Goal: Task Accomplishment & Management: Manage account settings

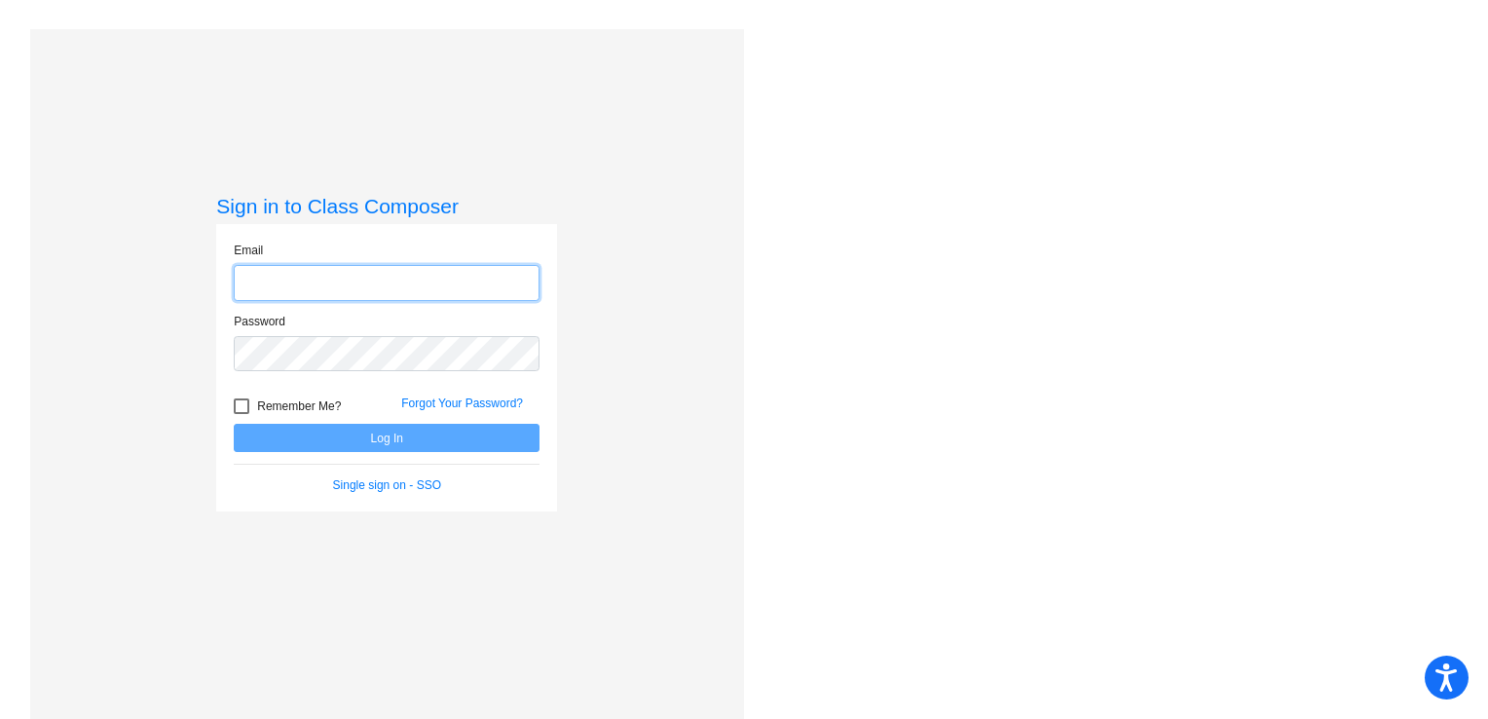
type input "[EMAIL_ADDRESS][DOMAIN_NAME]"
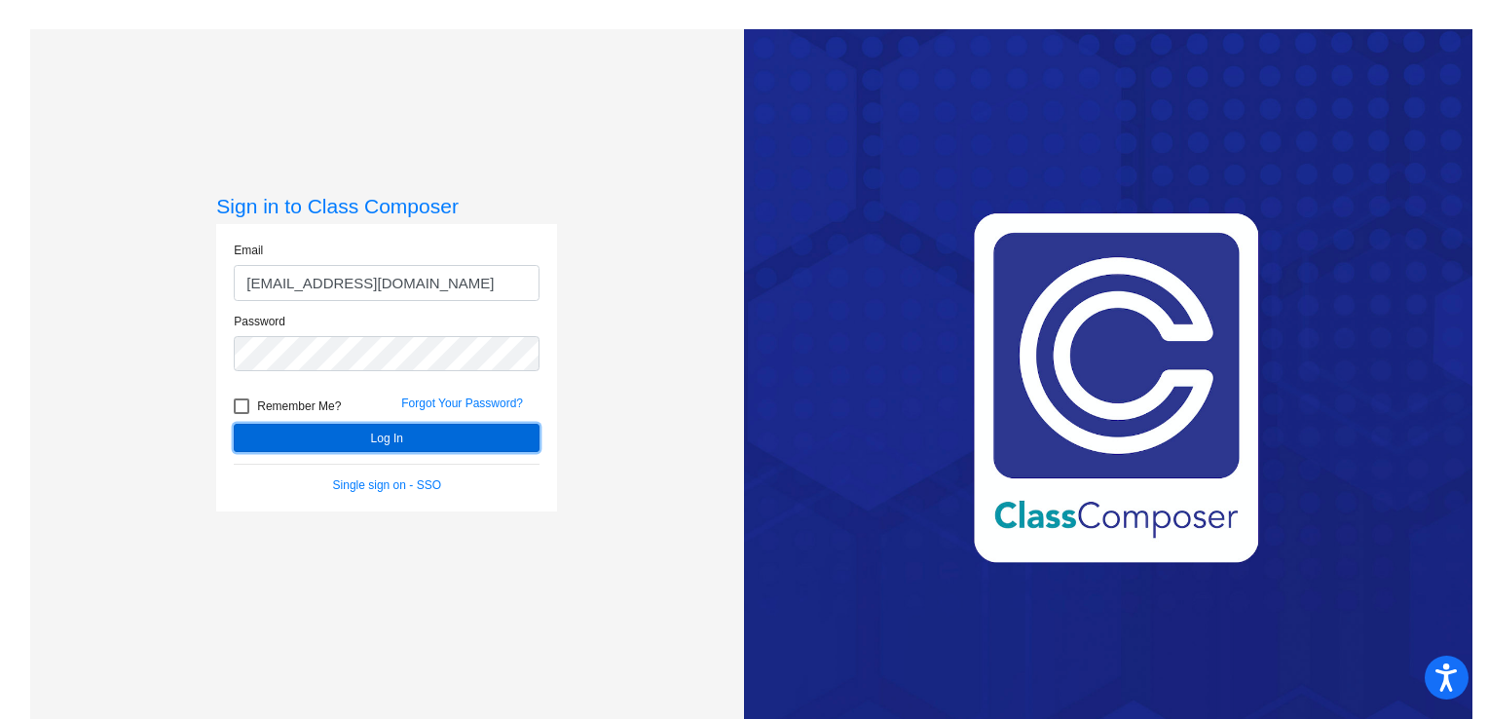
click at [292, 432] on button "Log In" at bounding box center [387, 438] width 306 height 28
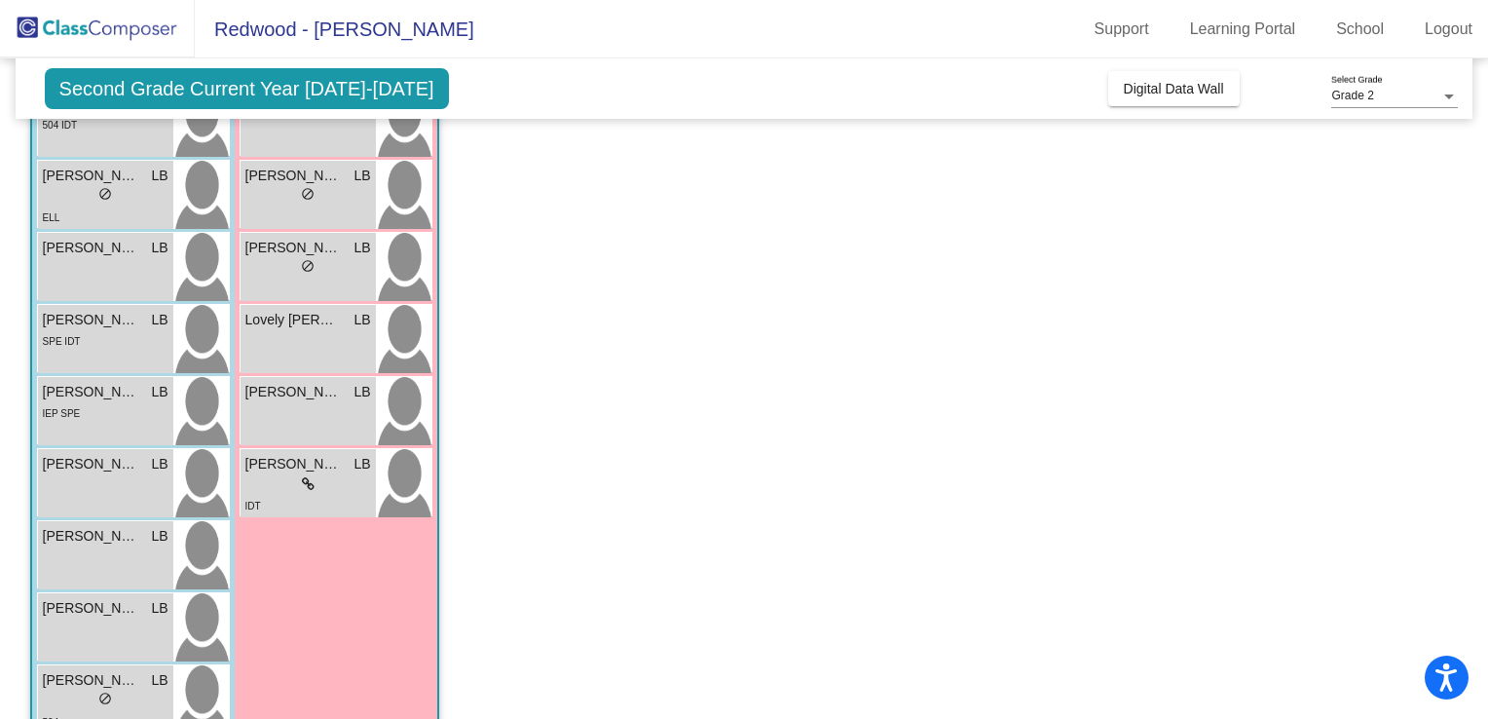
scroll to position [631, 0]
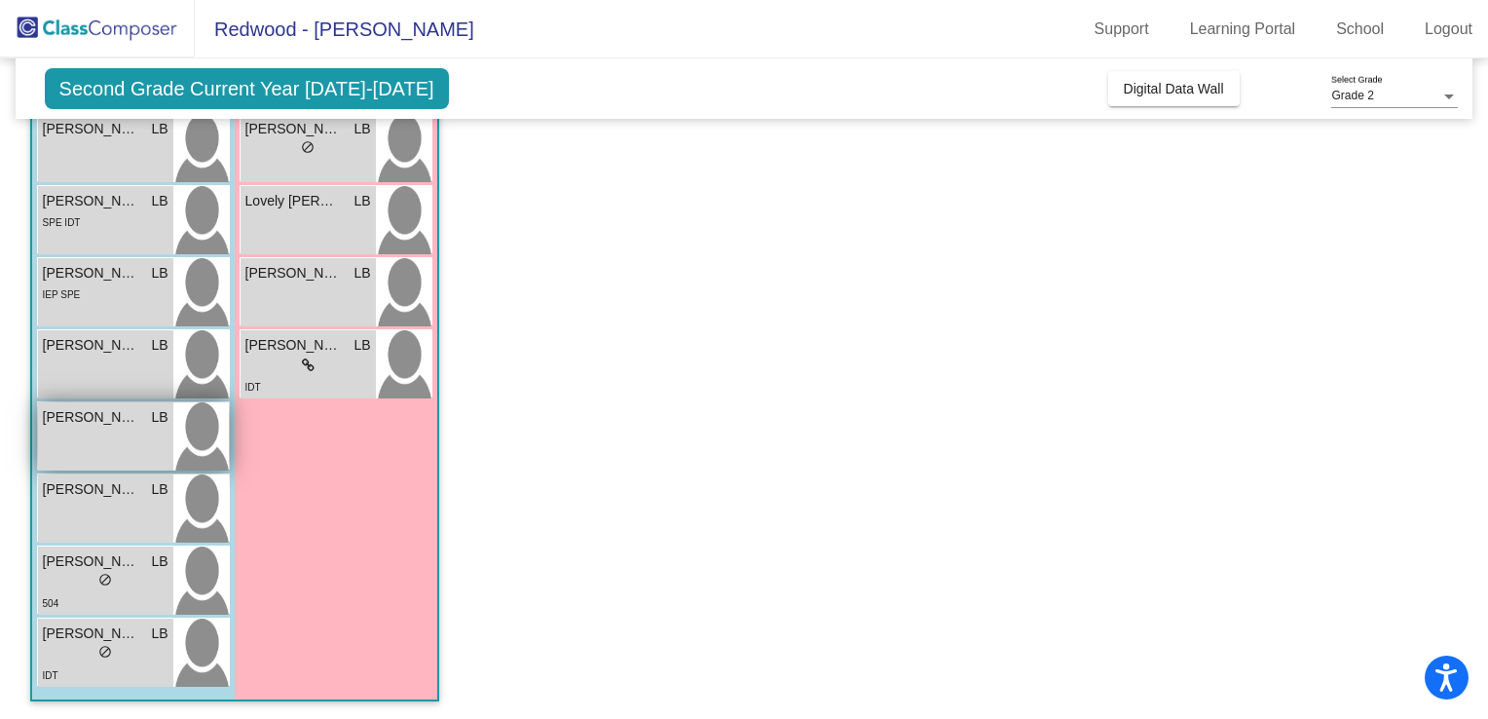
click at [72, 445] on div "[PERSON_NAME] LB lock do_not_disturb_alt" at bounding box center [105, 436] width 135 height 68
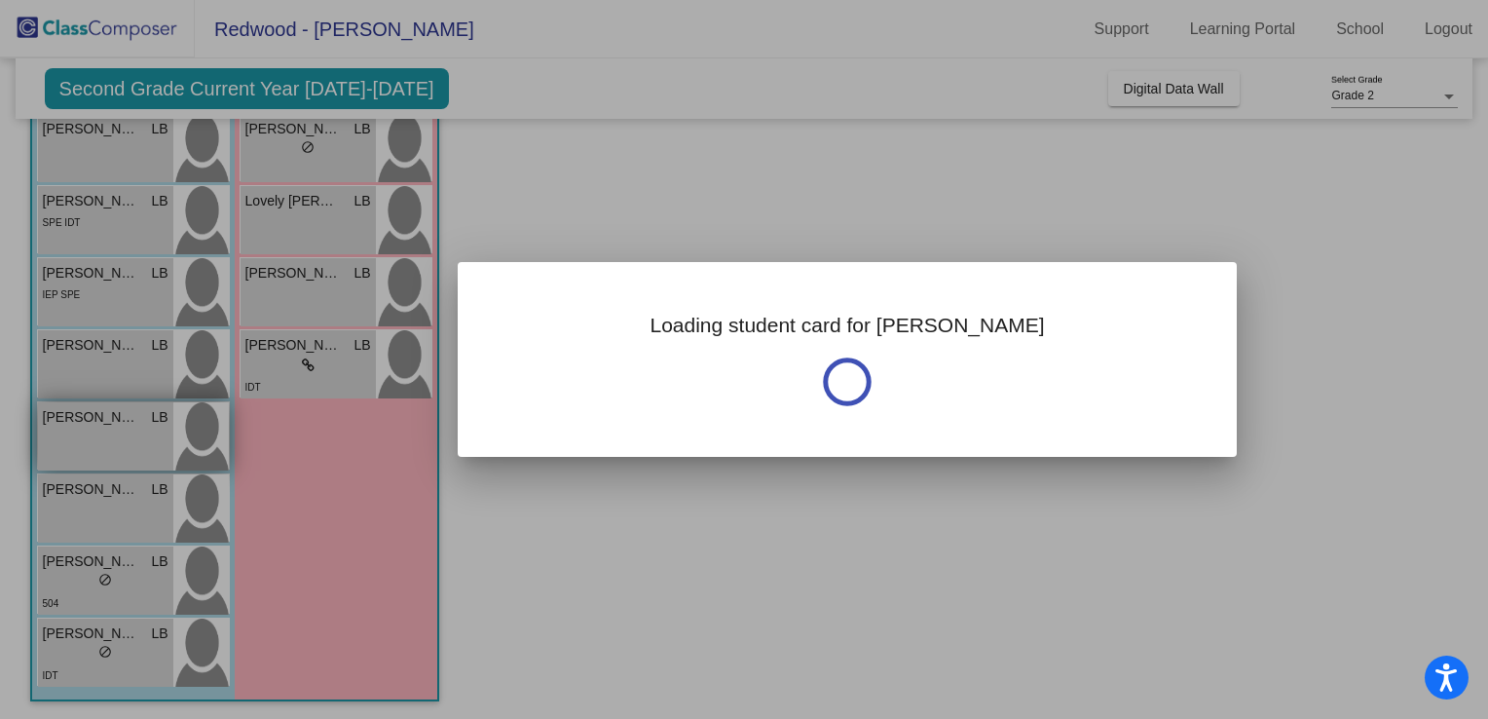
click at [72, 445] on div at bounding box center [744, 359] width 1488 height 719
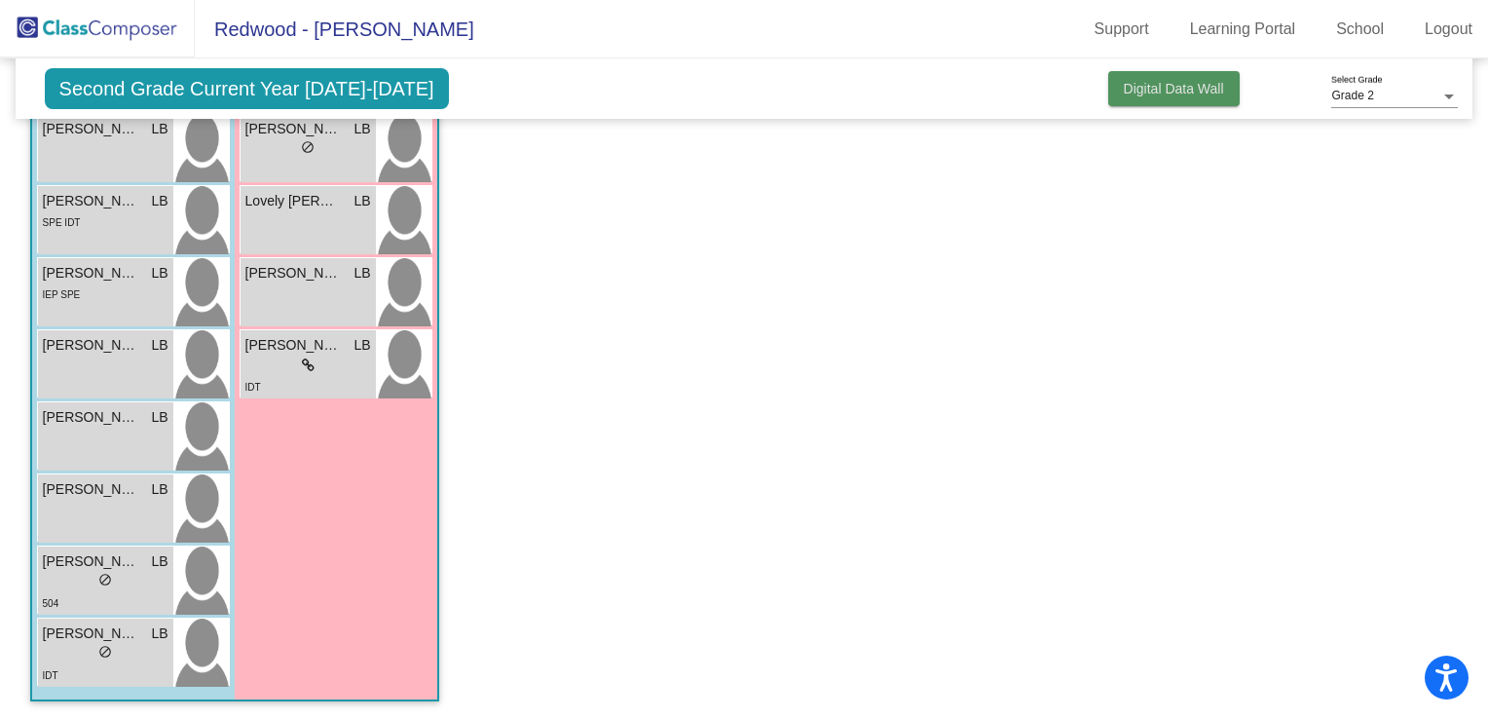
click at [1172, 83] on span "Digital Data Wall" at bounding box center [1174, 89] width 100 height 16
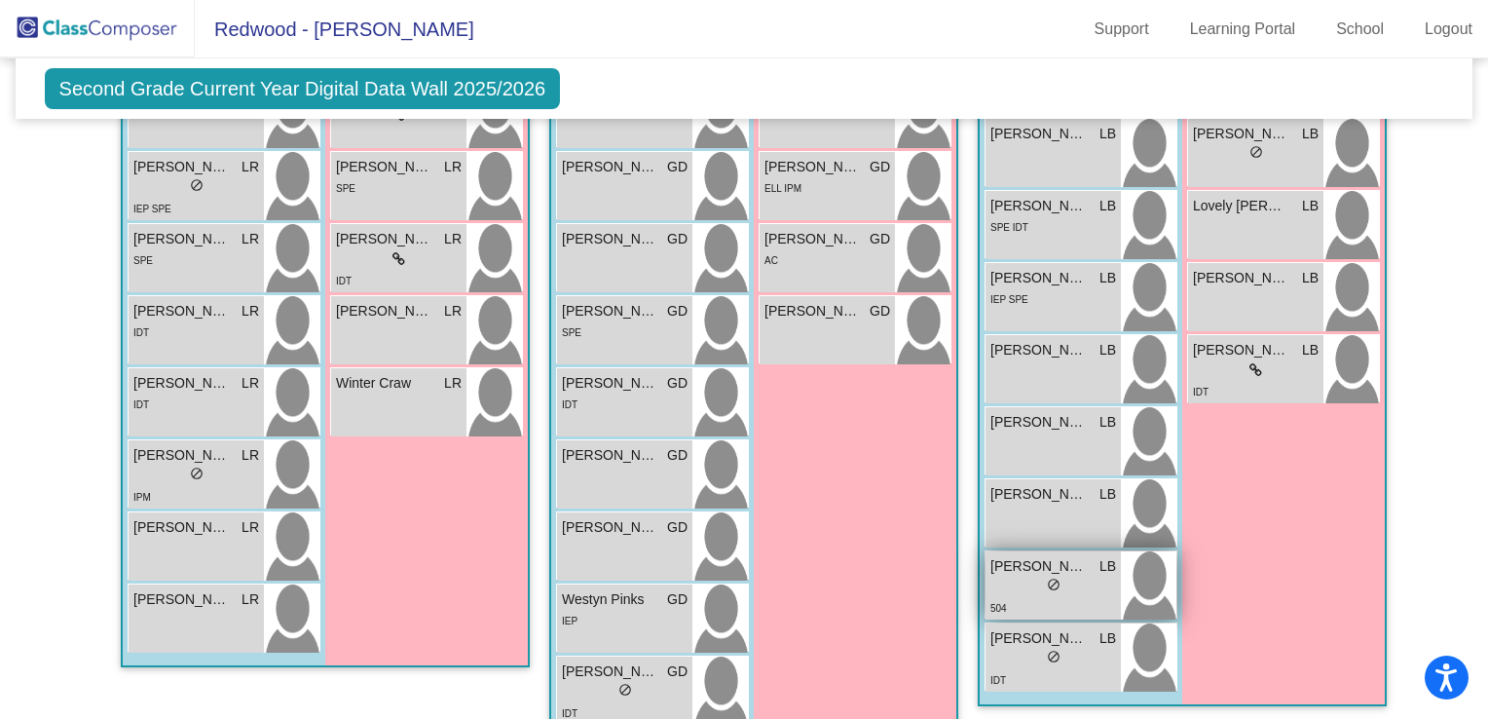
scroll to position [925, 0]
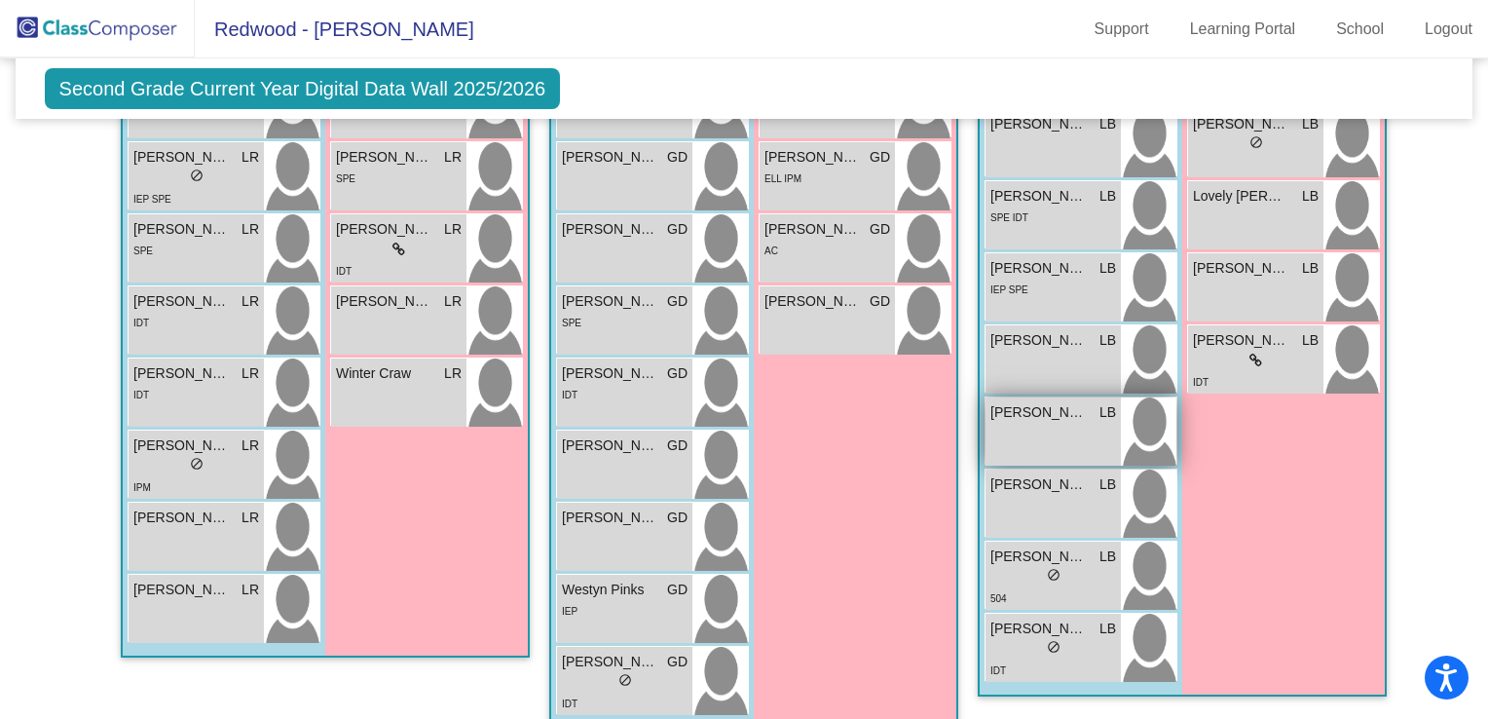
click at [1112, 450] on div "[PERSON_NAME] LB lock do_not_disturb_alt" at bounding box center [1053, 431] width 135 height 68
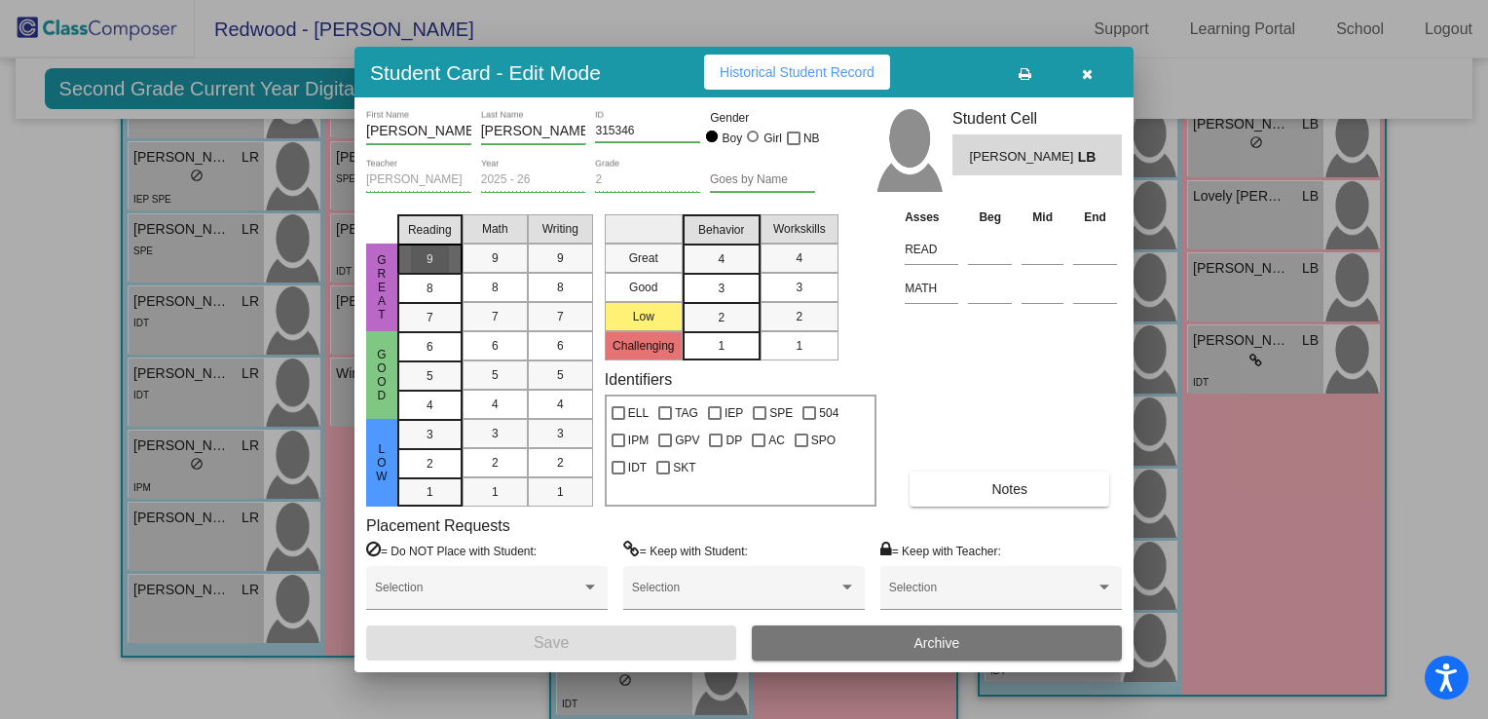
click at [422, 263] on div "9" at bounding box center [430, 258] width 38 height 29
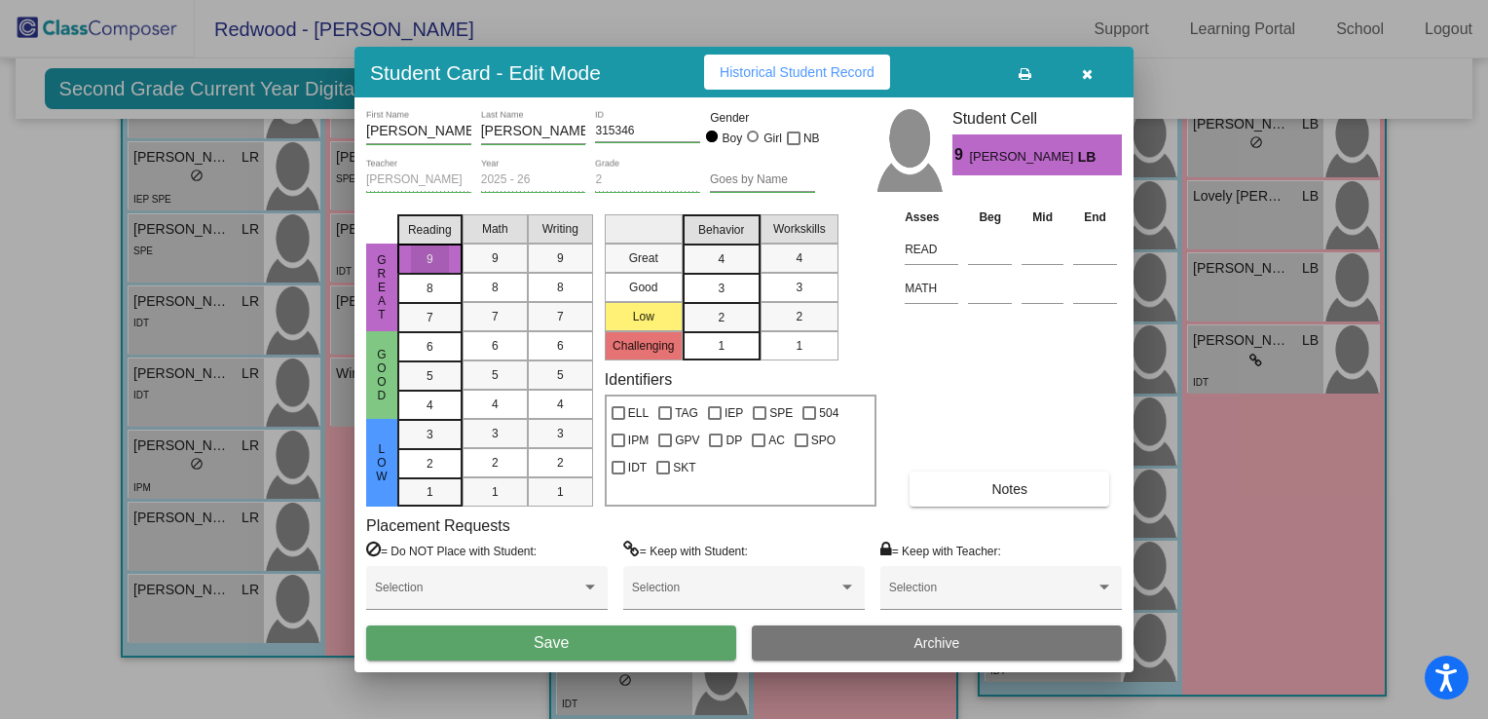
click at [422, 263] on div "9" at bounding box center [430, 258] width 38 height 29
click at [984, 394] on div "Asses Beg Mid End READ MATH Notes" at bounding box center [1011, 357] width 222 height 300
click at [982, 495] on button "Notes" at bounding box center [1010, 488] width 200 height 35
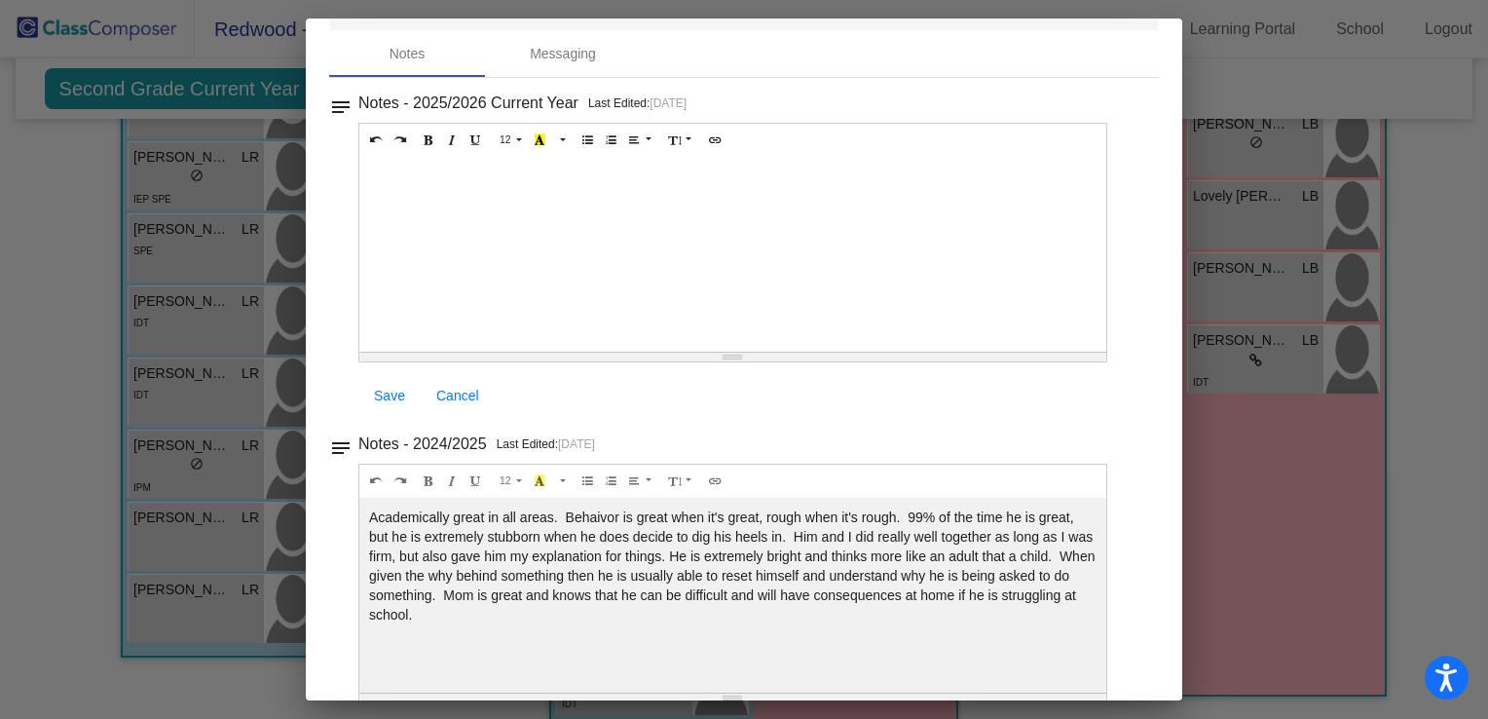
scroll to position [98, 0]
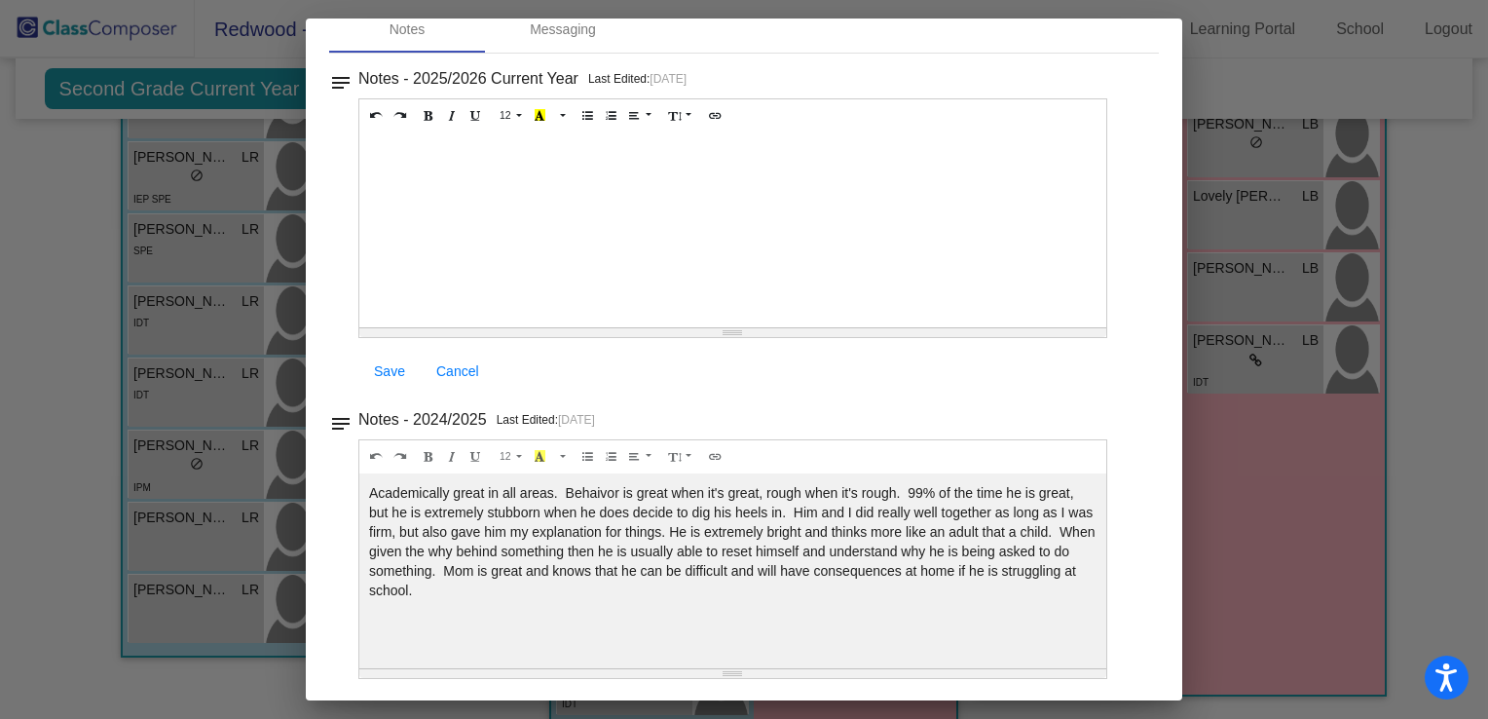
click at [1259, 435] on div at bounding box center [744, 359] width 1488 height 719
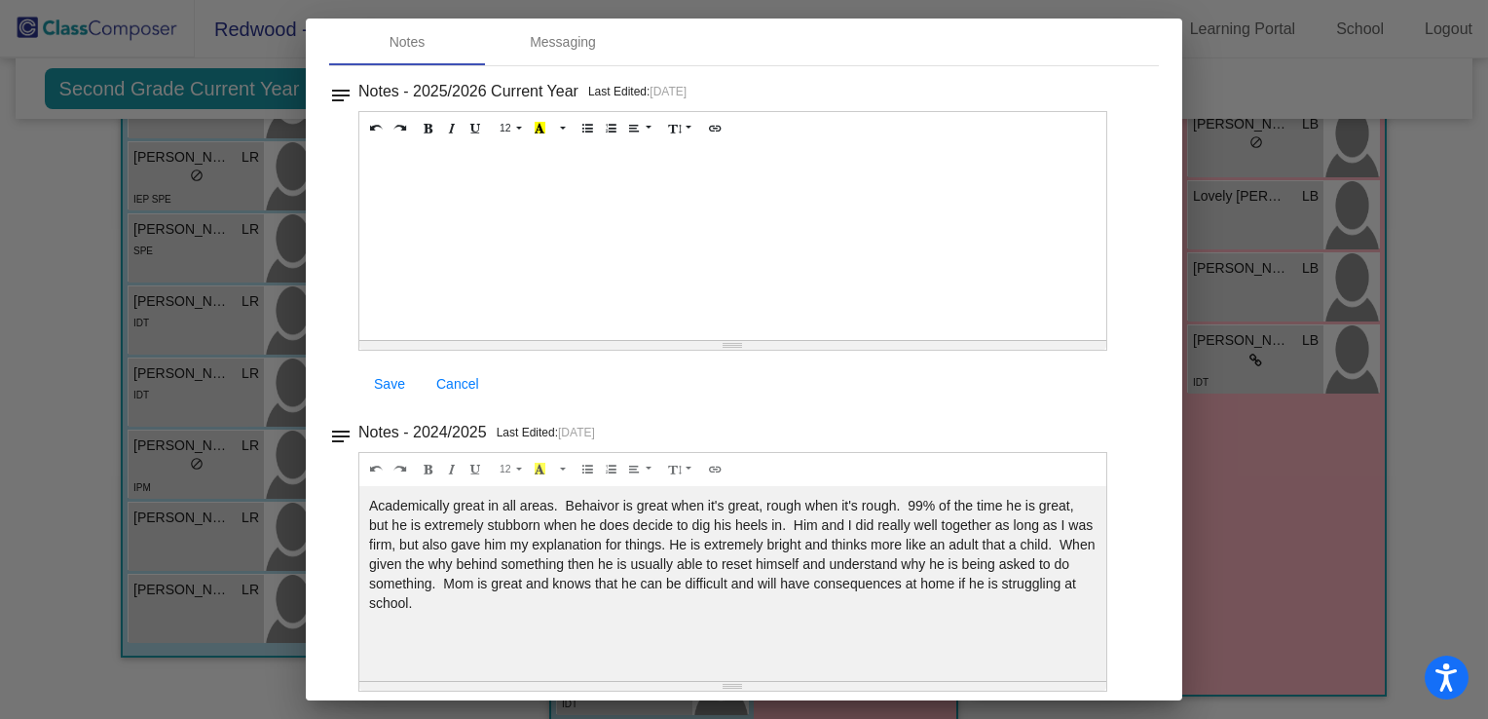
click at [1263, 69] on div at bounding box center [744, 359] width 1488 height 719
click at [335, 114] on div "notes Notes - 2025/2026 Current Year Last Edited: [DATE] 12 8 9 10 11 12 14 18 …" at bounding box center [744, 242] width 830 height 329
click at [1231, 79] on div at bounding box center [744, 359] width 1488 height 719
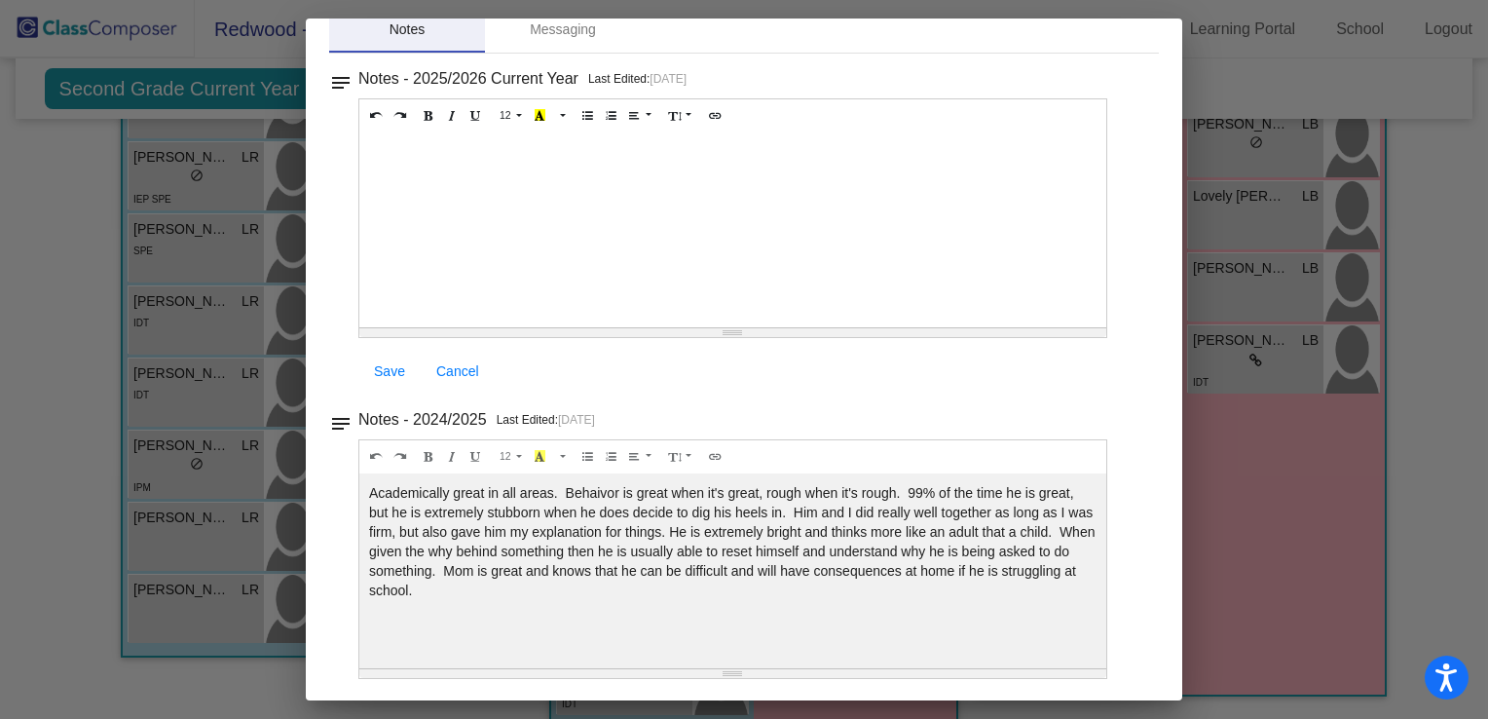
scroll to position [0, 0]
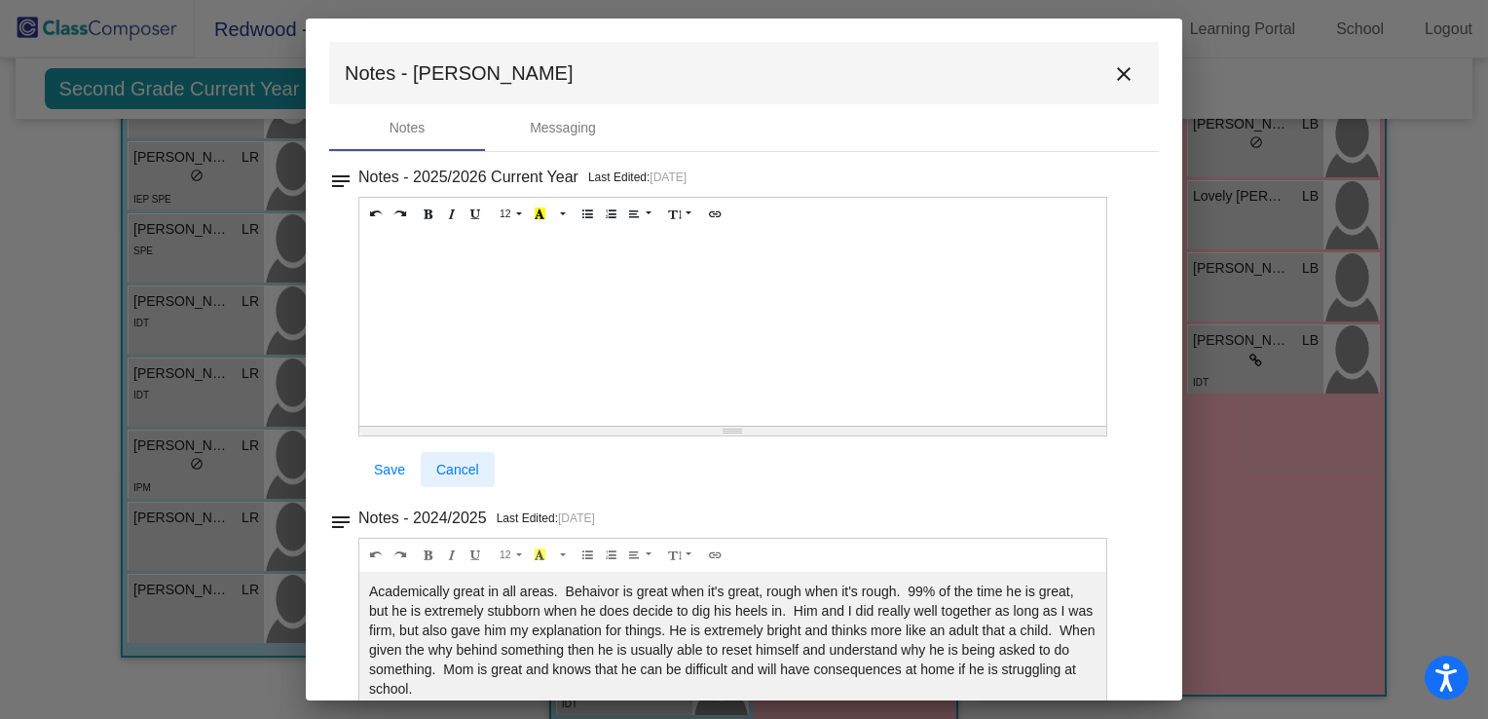
click at [471, 470] on span "Cancel" at bounding box center [457, 470] width 43 height 16
click at [1113, 77] on mat-icon "close" at bounding box center [1123, 73] width 23 height 23
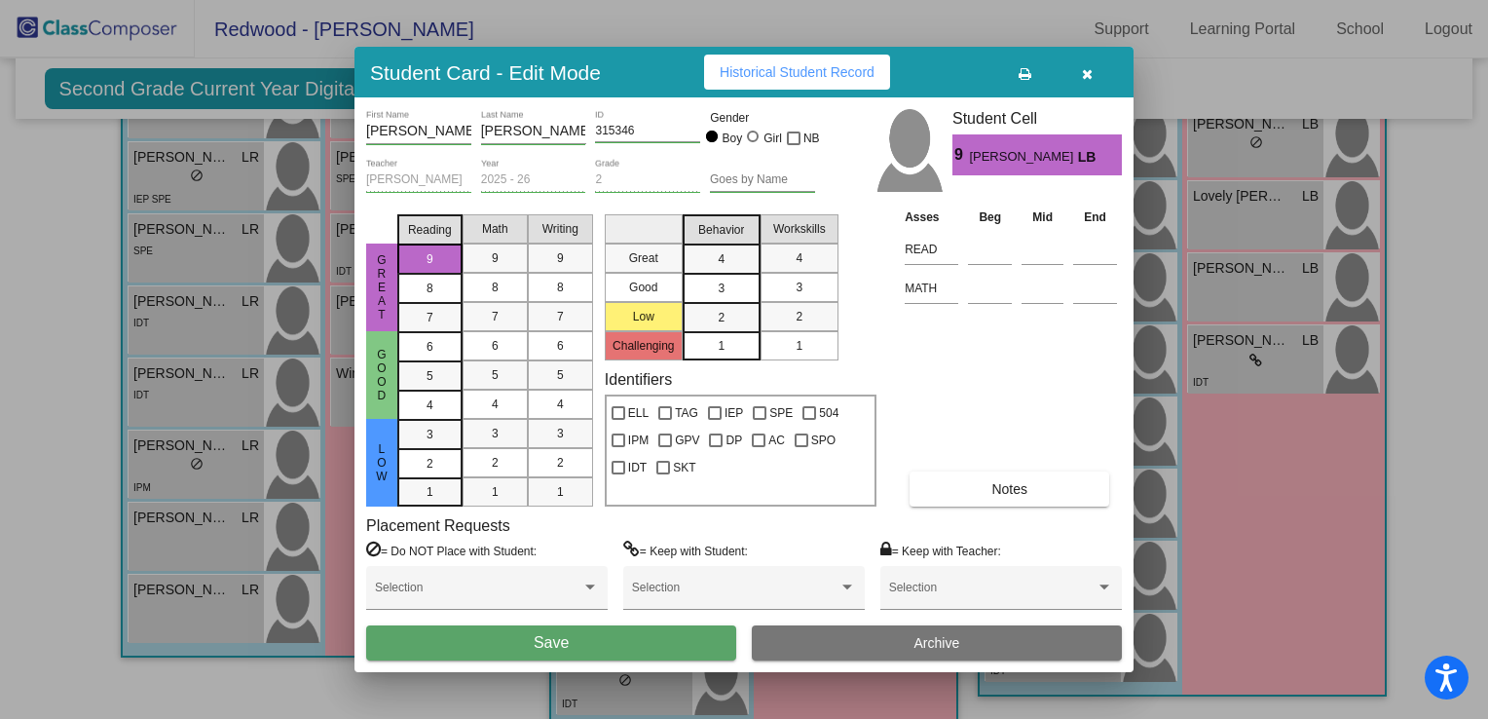
click at [989, 158] on span "[PERSON_NAME]" at bounding box center [1023, 157] width 108 height 20
click at [1023, 337] on div "Asses Beg Mid End READ MATH Notes" at bounding box center [1011, 357] width 222 height 300
click at [1086, 75] on icon "button" at bounding box center [1087, 74] width 11 height 14
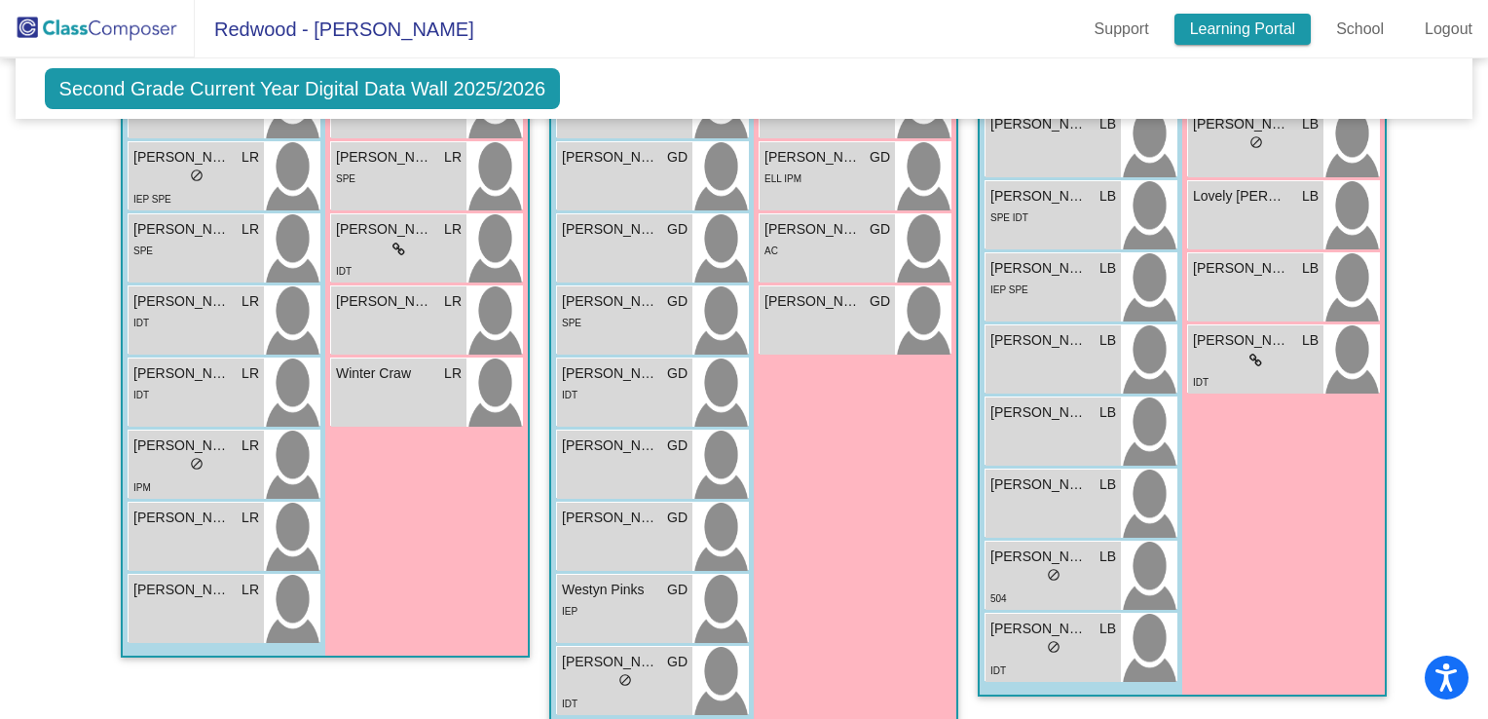
click at [1200, 36] on link "Learning Portal" at bounding box center [1243, 29] width 137 height 31
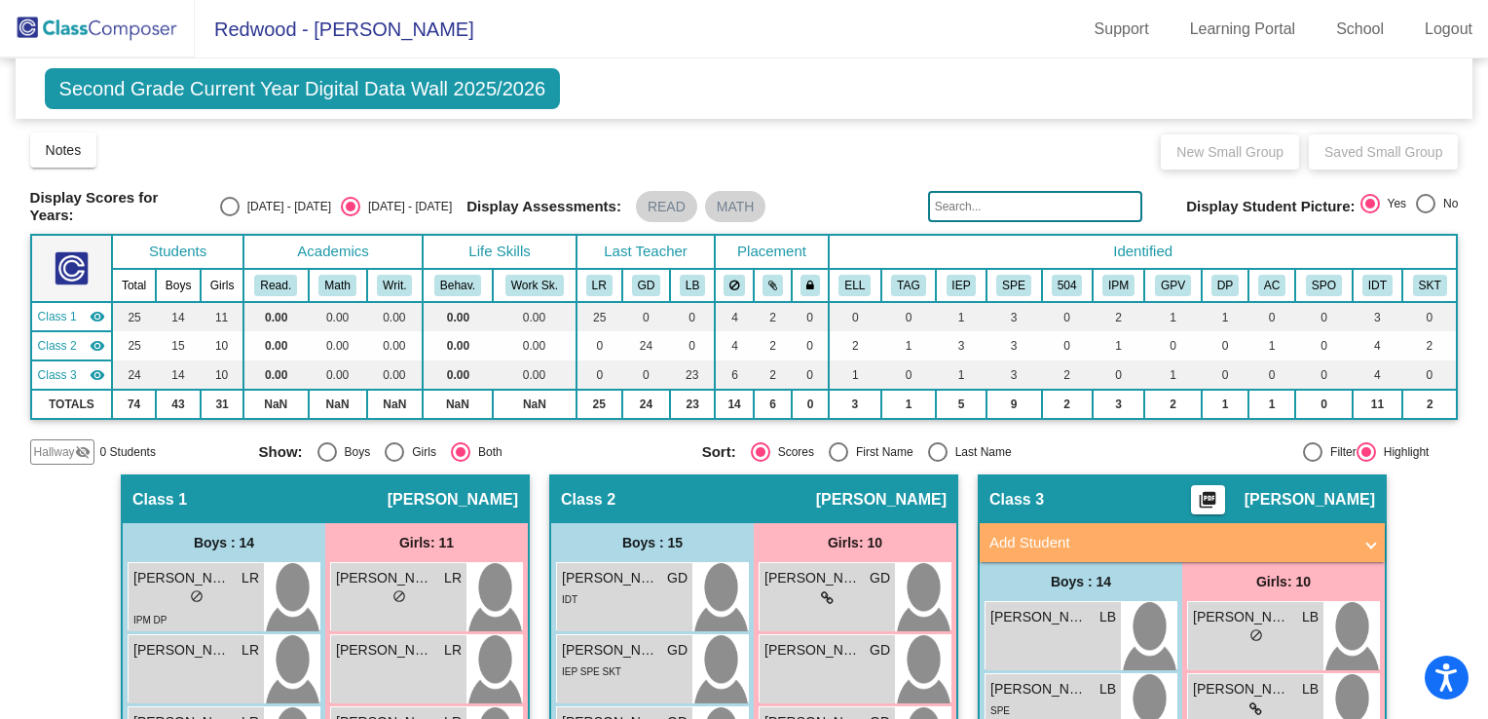
click at [395, 81] on span "Second Grade Current Year Digital Data Wall 2025/2026" at bounding box center [303, 88] width 516 height 41
click at [64, 372] on span "Class 3" at bounding box center [57, 375] width 39 height 18
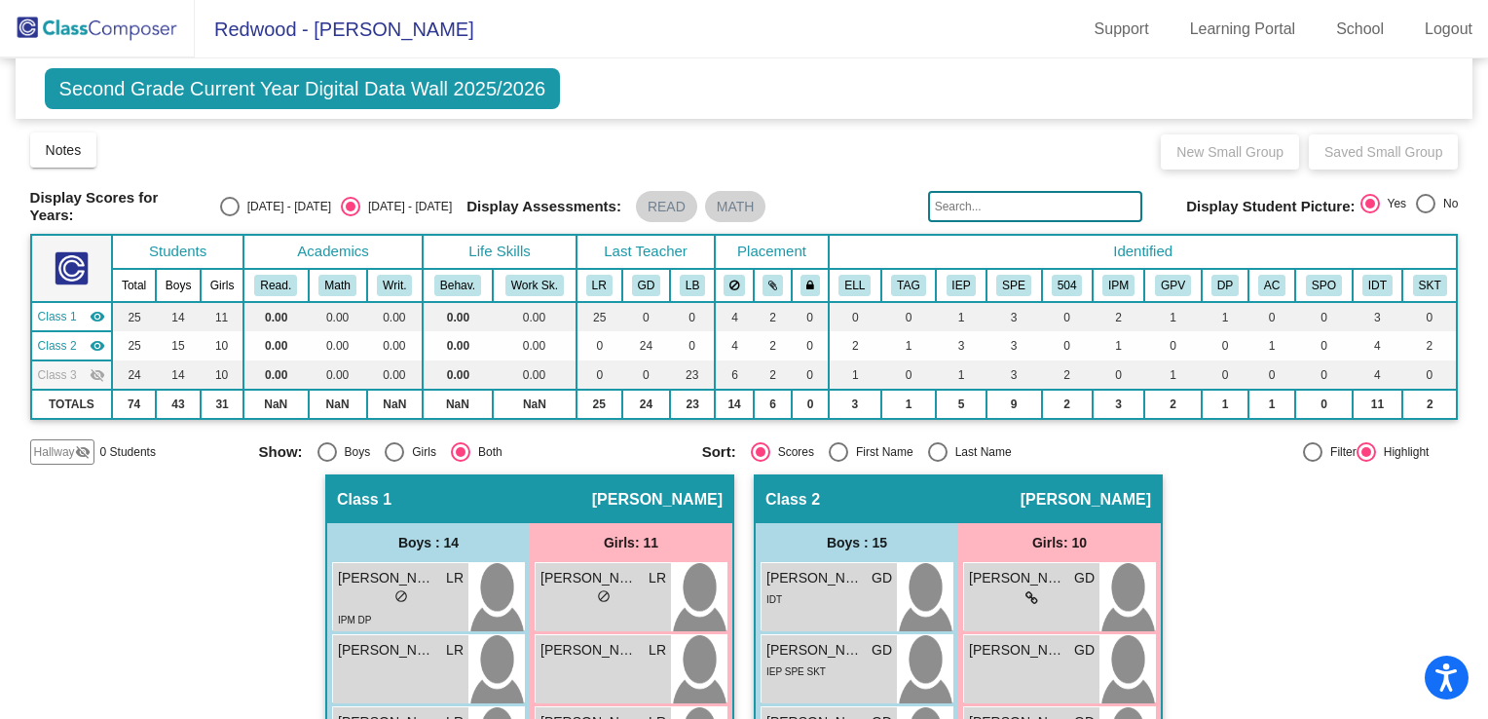
click at [58, 337] on span "Class 2" at bounding box center [57, 346] width 39 height 18
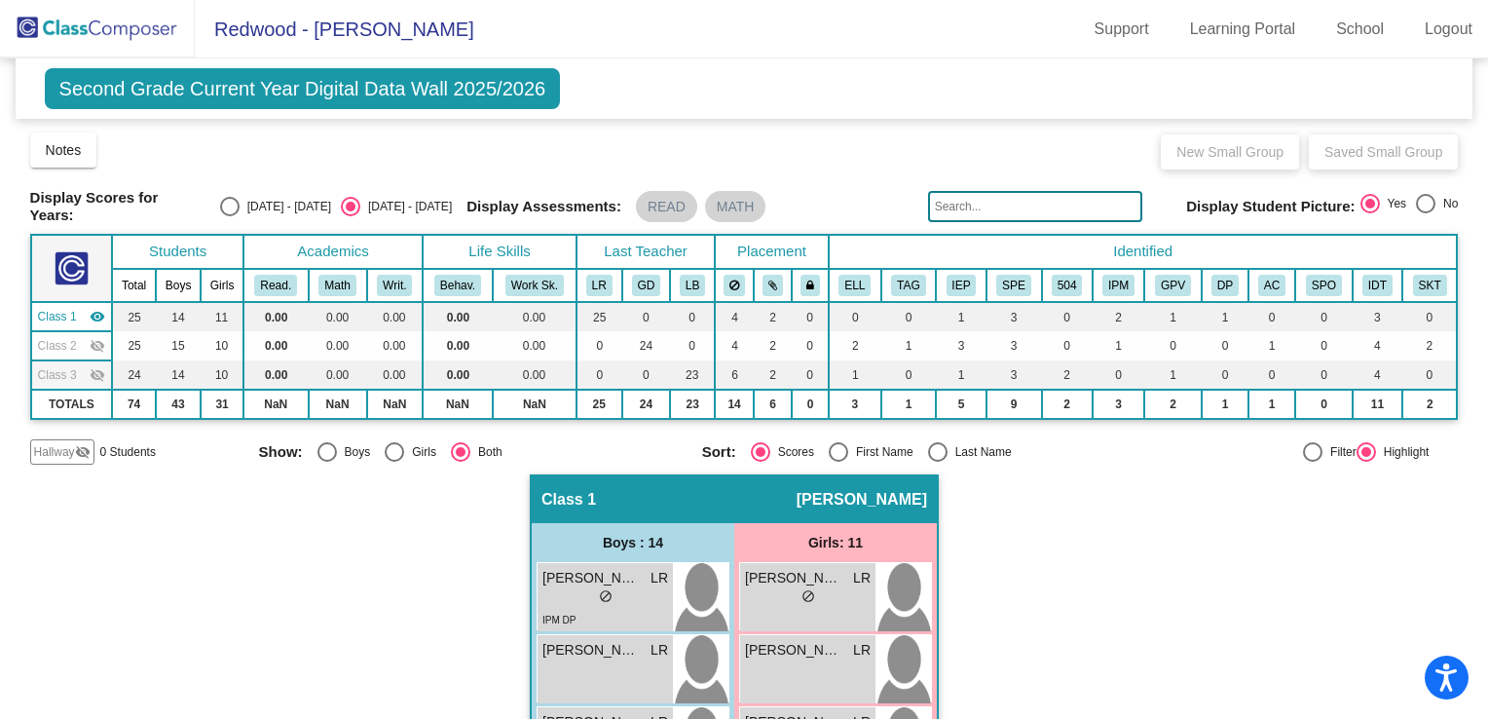
click at [55, 311] on span "Class 1" at bounding box center [57, 317] width 39 height 18
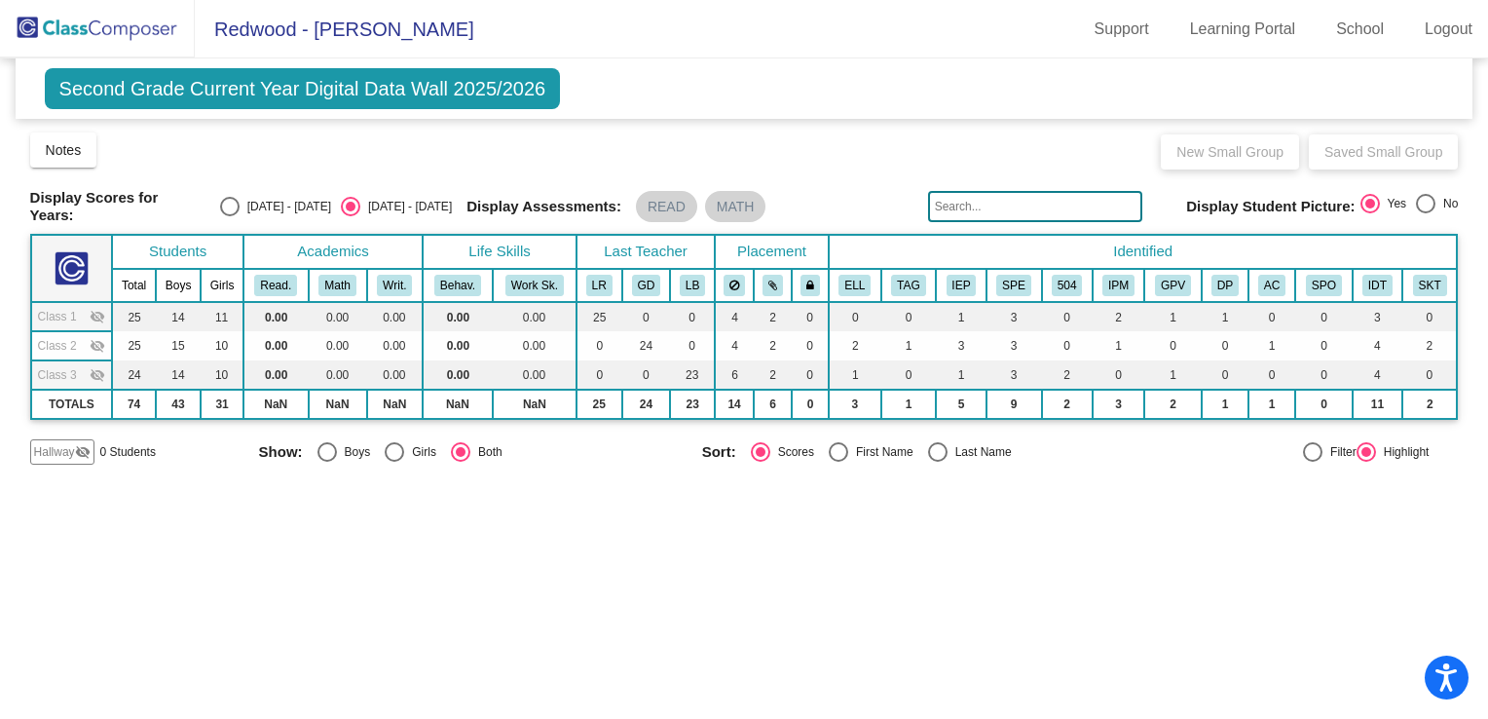
click at [90, 339] on div "Class 2 visibility_off" at bounding box center [72, 346] width 68 height 18
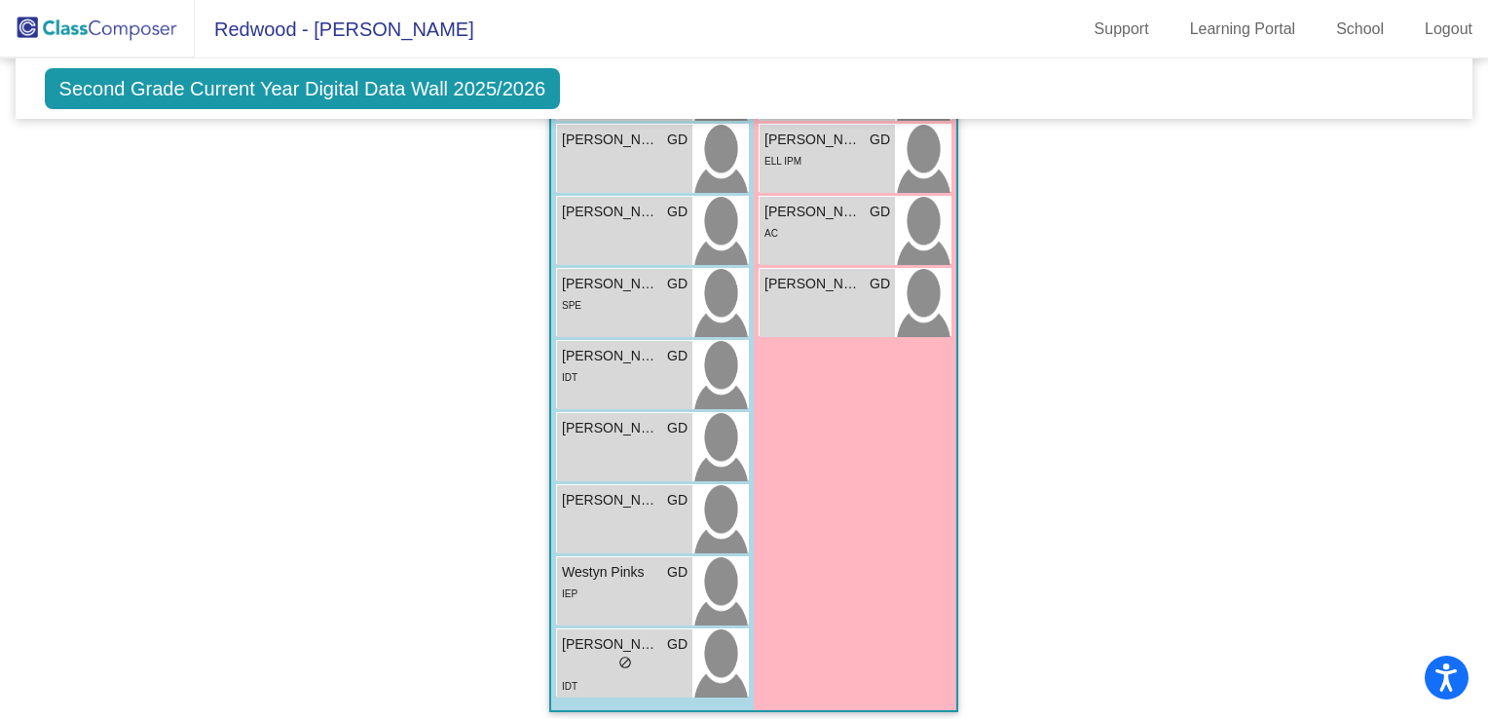
scroll to position [948, 0]
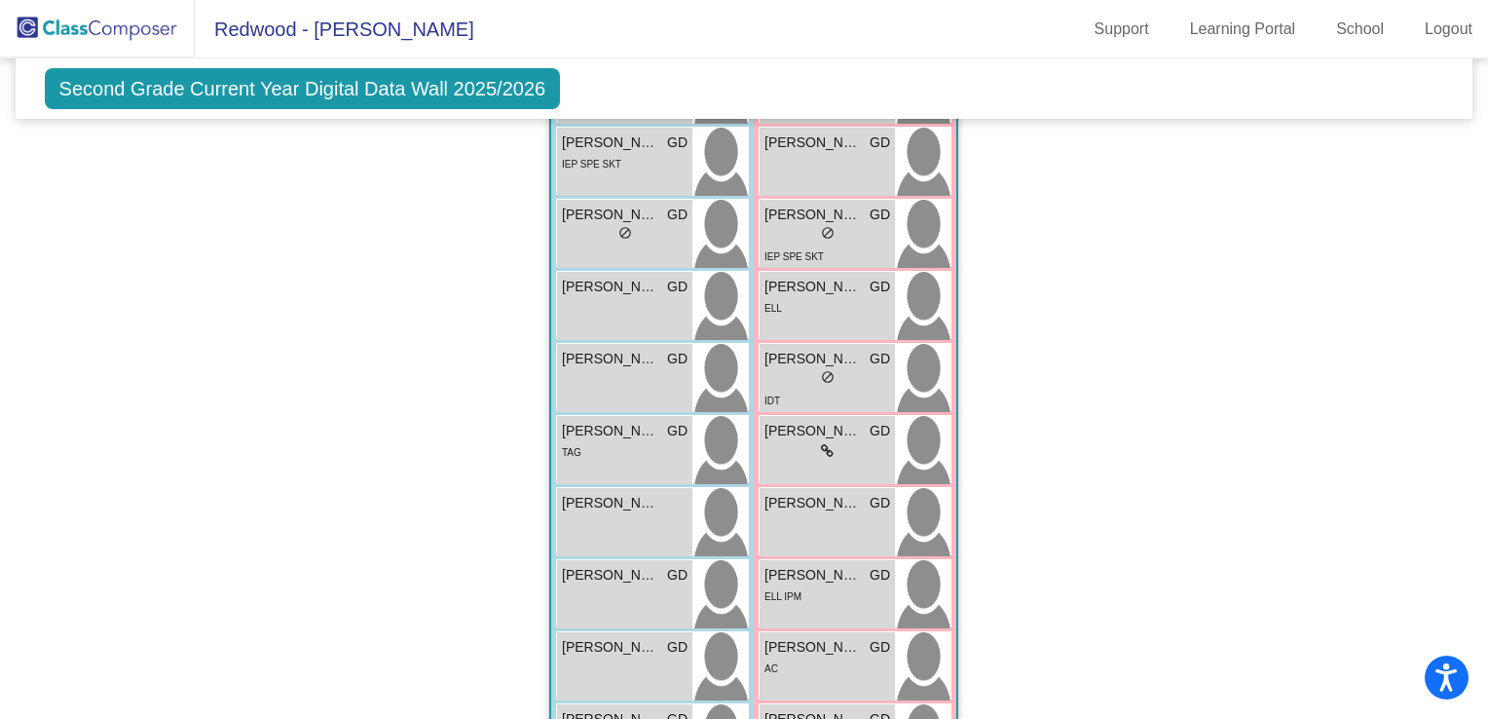
click at [994, 546] on div "Hallway - Hallway Class picture_as_pdf Add Student First Name Last Name Student…" at bounding box center [744, 567] width 1429 height 1200
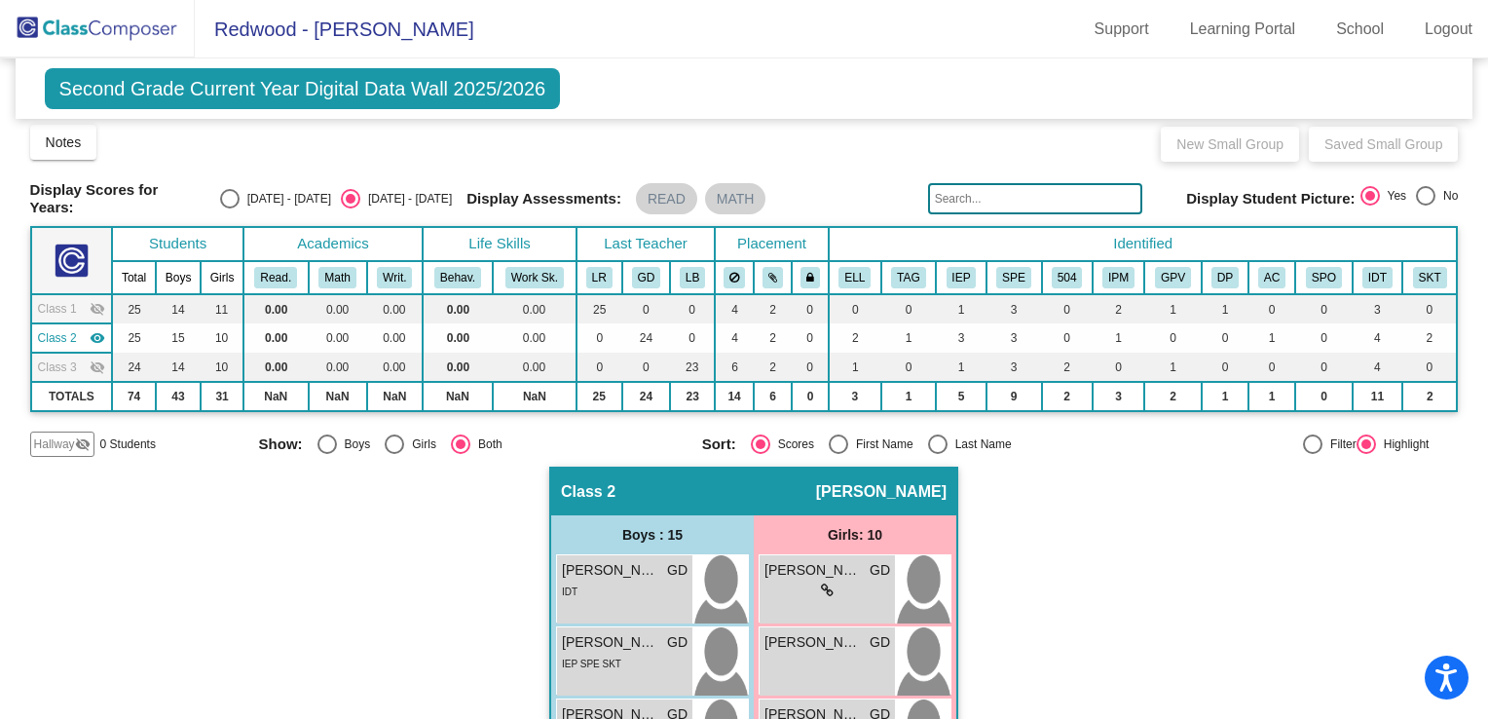
scroll to position [0, 0]
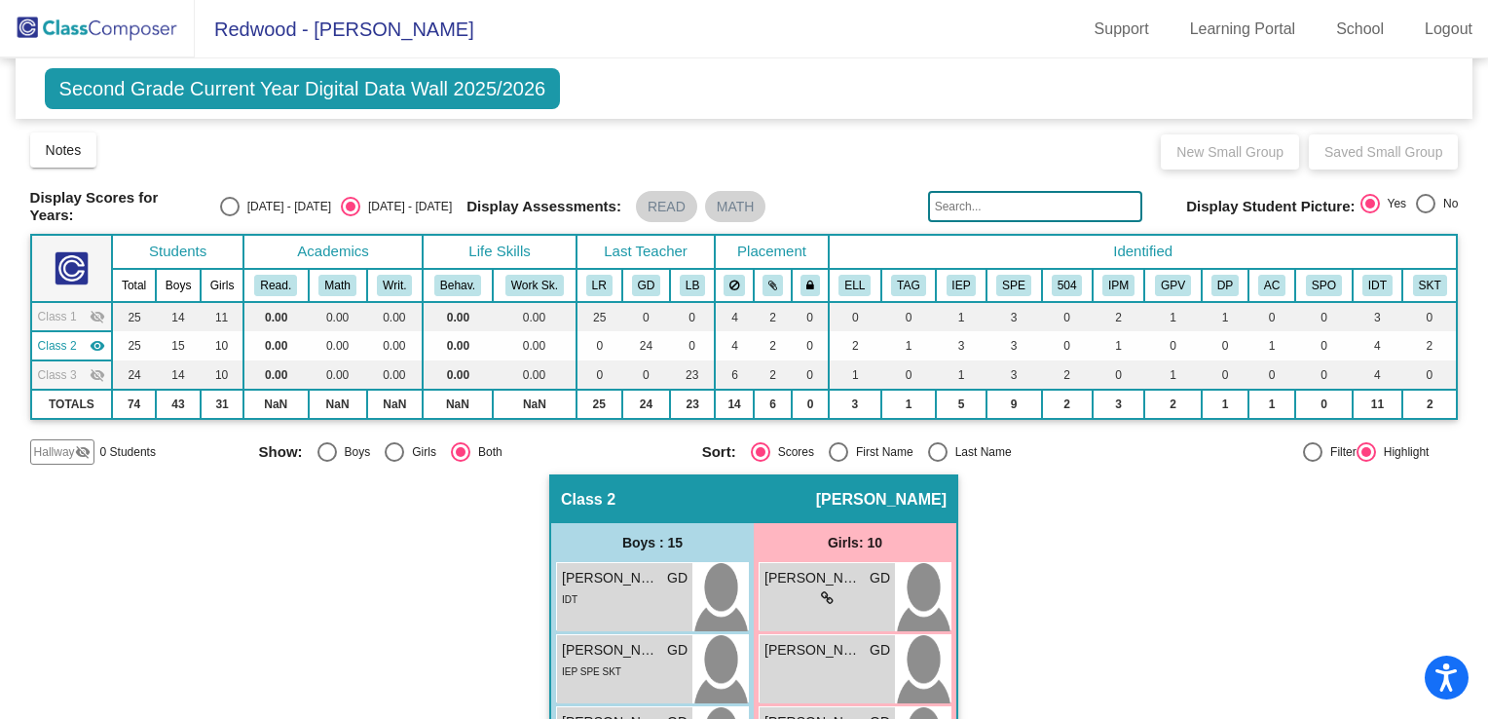
click at [58, 366] on span "Class 3" at bounding box center [57, 375] width 39 height 18
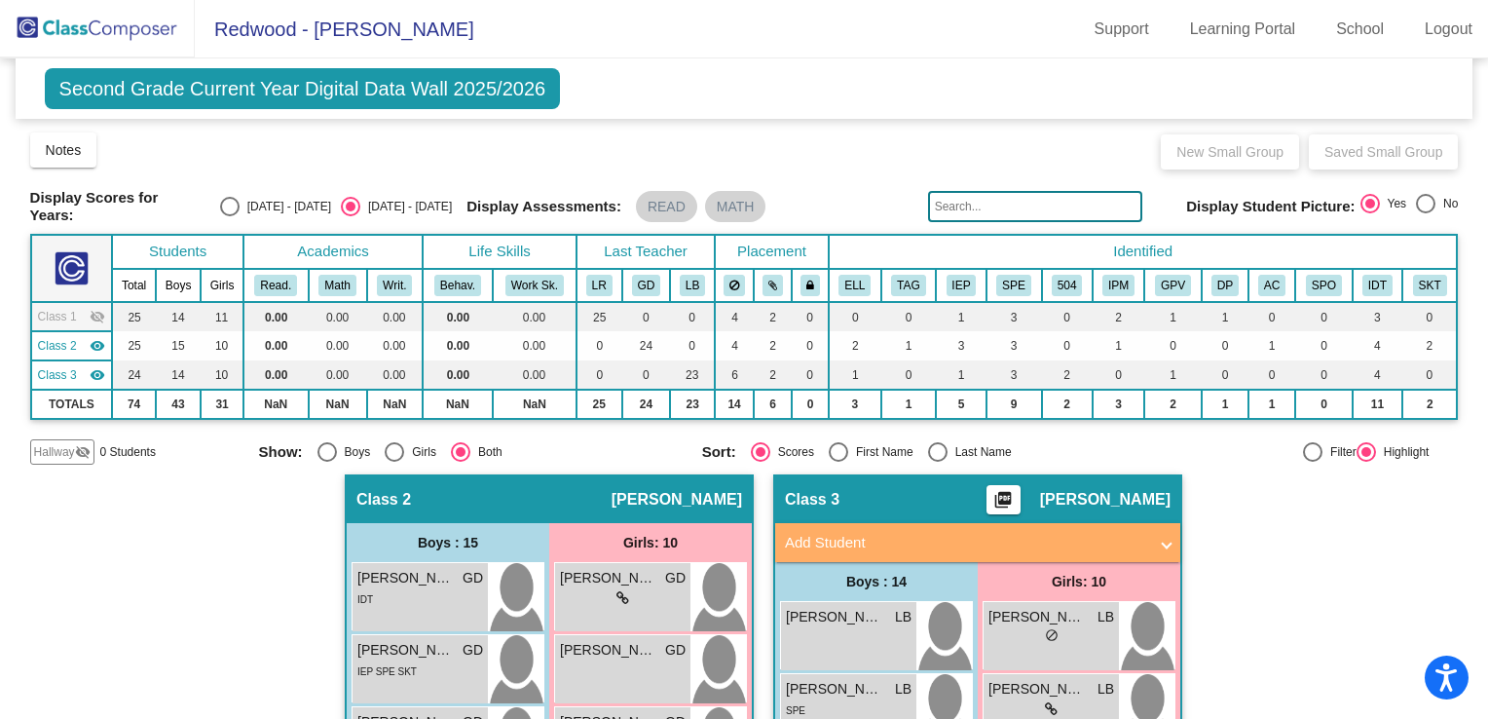
click at [62, 342] on span "Class 2" at bounding box center [57, 346] width 39 height 18
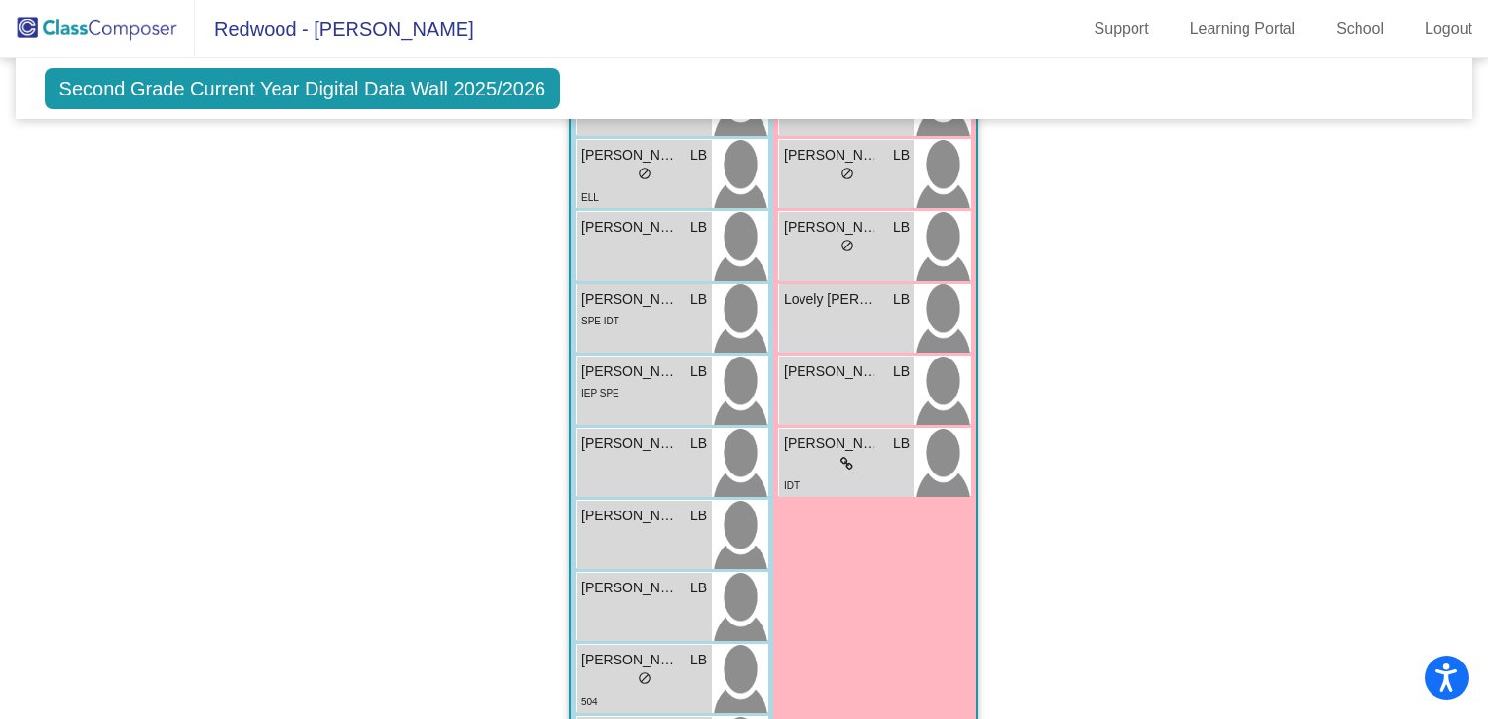
scroll to position [916, 0]
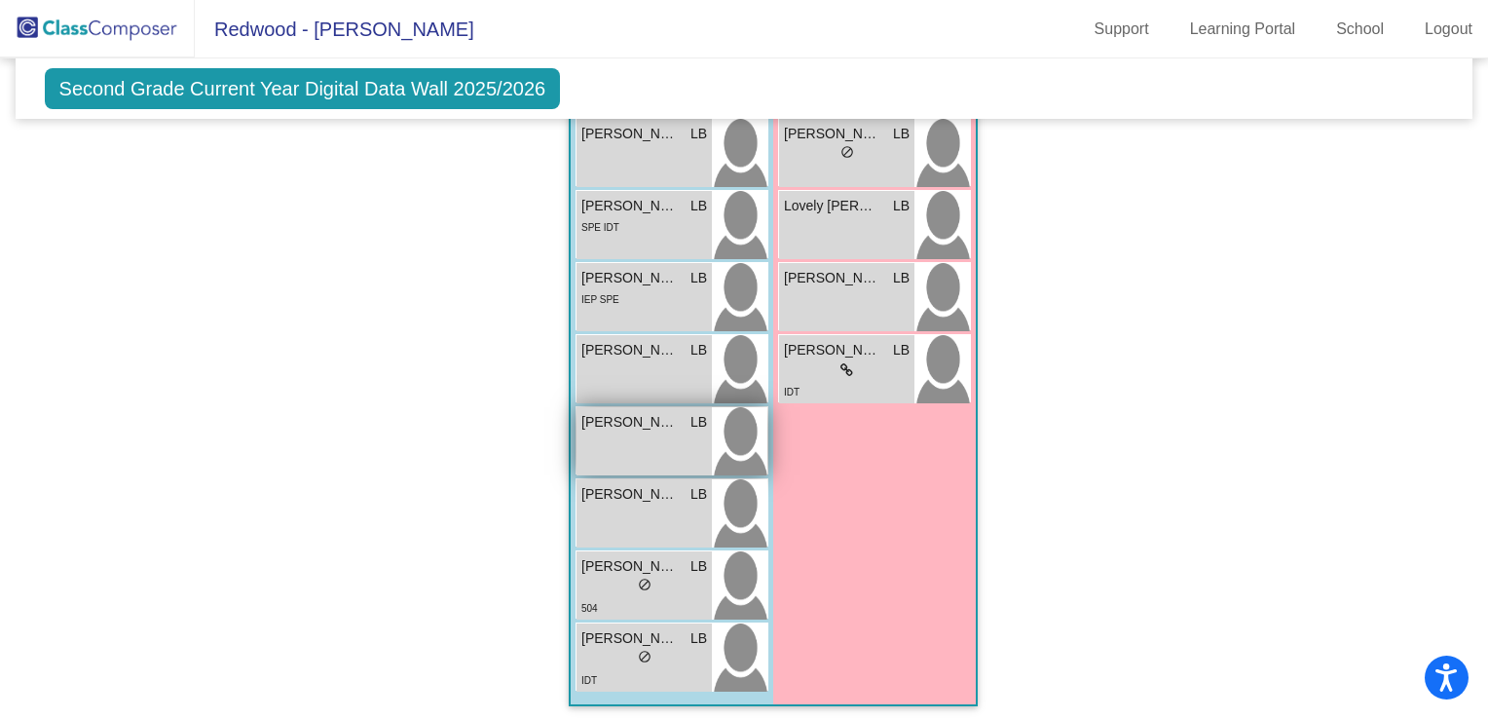
click at [592, 423] on span "[PERSON_NAME]" at bounding box center [630, 422] width 97 height 20
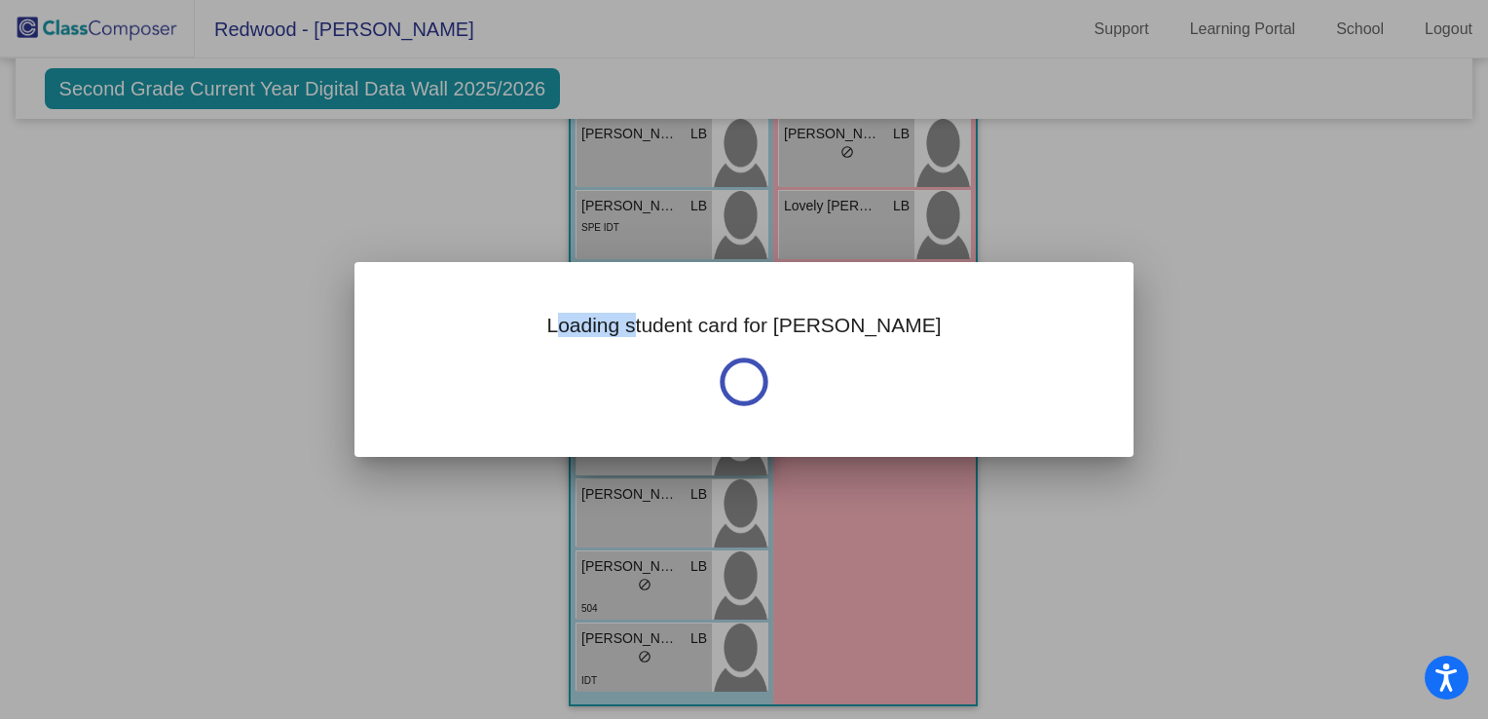
click at [592, 423] on div "Loading student card for [PERSON_NAME]" at bounding box center [744, 359] width 779 height 195
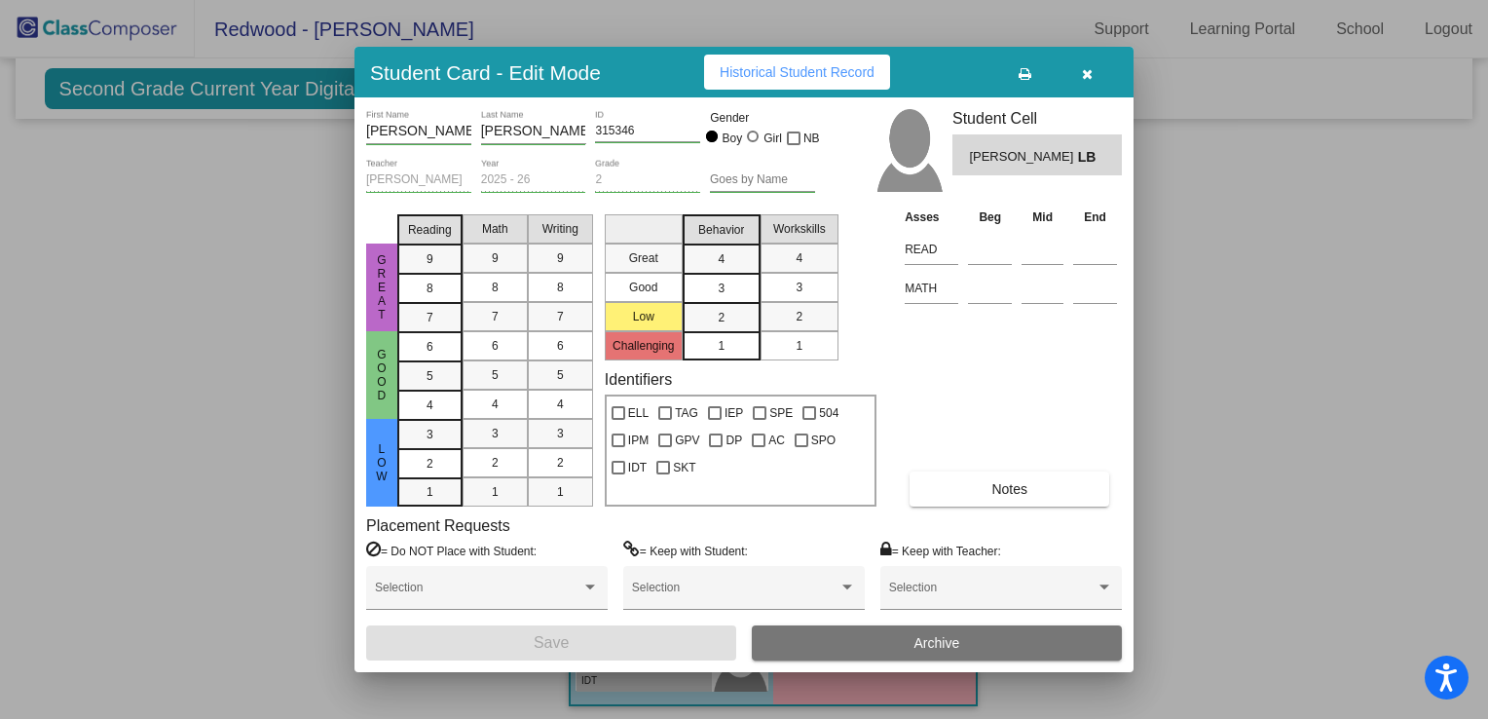
click at [1017, 415] on div "Asses Beg Mid End READ MATH Notes" at bounding box center [1011, 357] width 222 height 300
click at [422, 251] on div "9" at bounding box center [430, 258] width 38 height 29
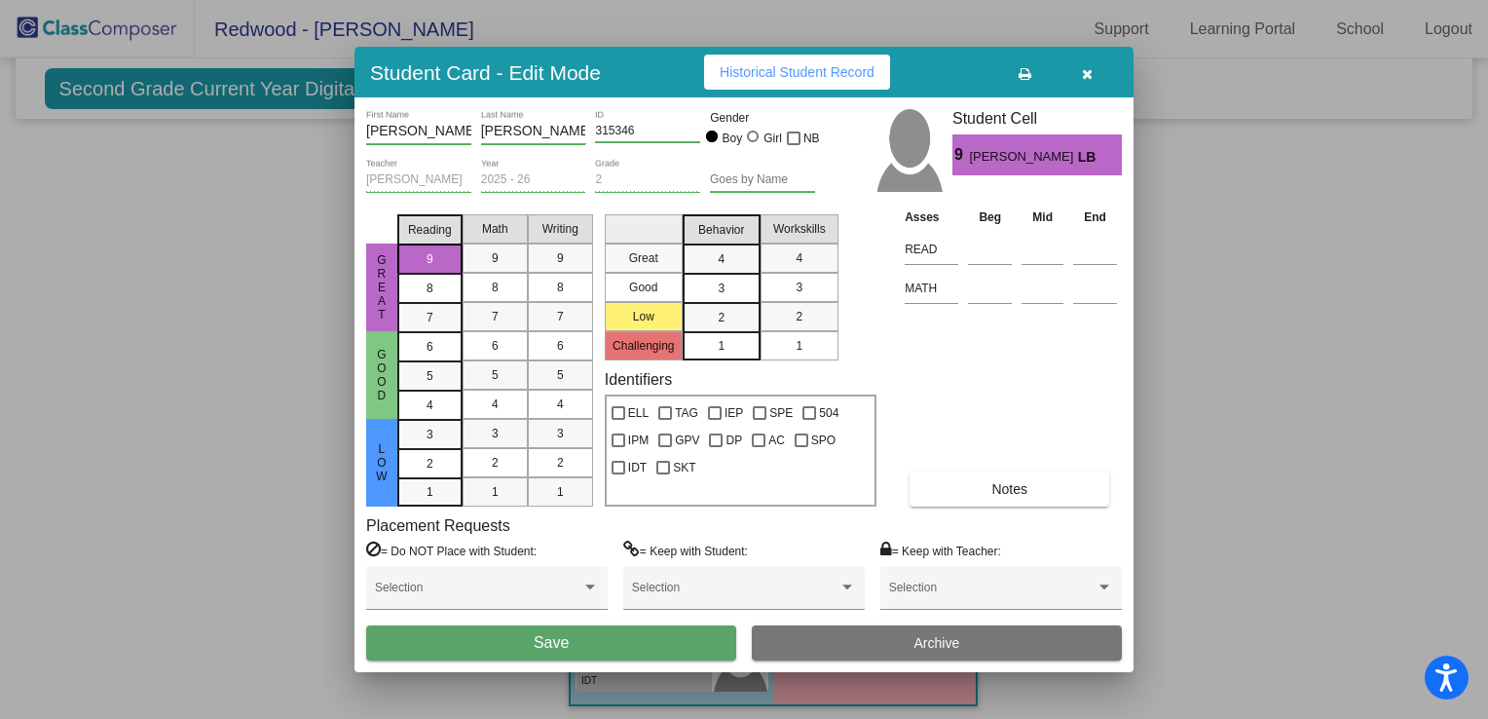
click at [1001, 151] on span "[PERSON_NAME]" at bounding box center [1023, 157] width 108 height 20
drag, startPoint x: 1001, startPoint y: 151, endPoint x: 970, endPoint y: 118, distance: 45.5
click at [970, 118] on h3 "Student Cell" at bounding box center [1037, 118] width 169 height 19
click at [1085, 68] on icon "button" at bounding box center [1087, 74] width 11 height 14
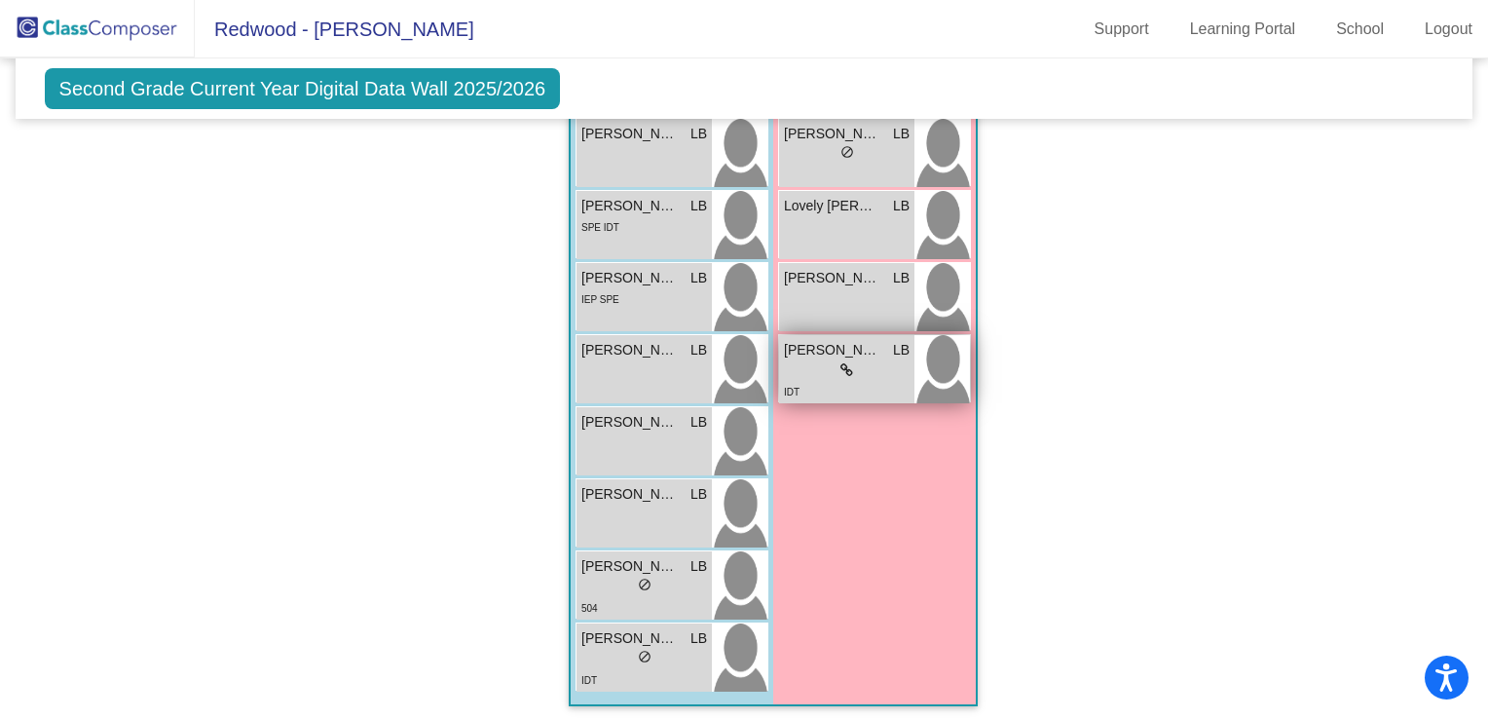
click at [819, 381] on div "IDT" at bounding box center [847, 391] width 126 height 20
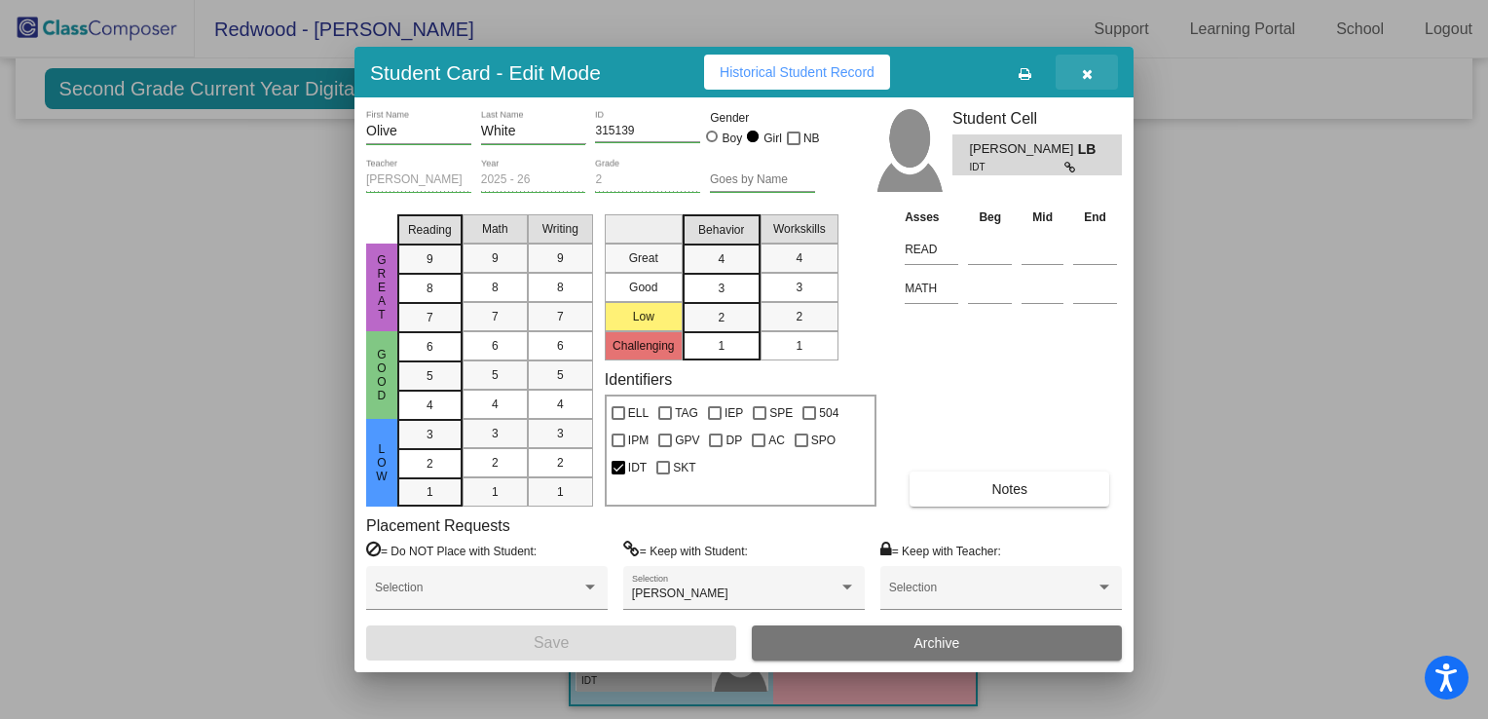
click at [1084, 72] on icon "button" at bounding box center [1087, 74] width 11 height 14
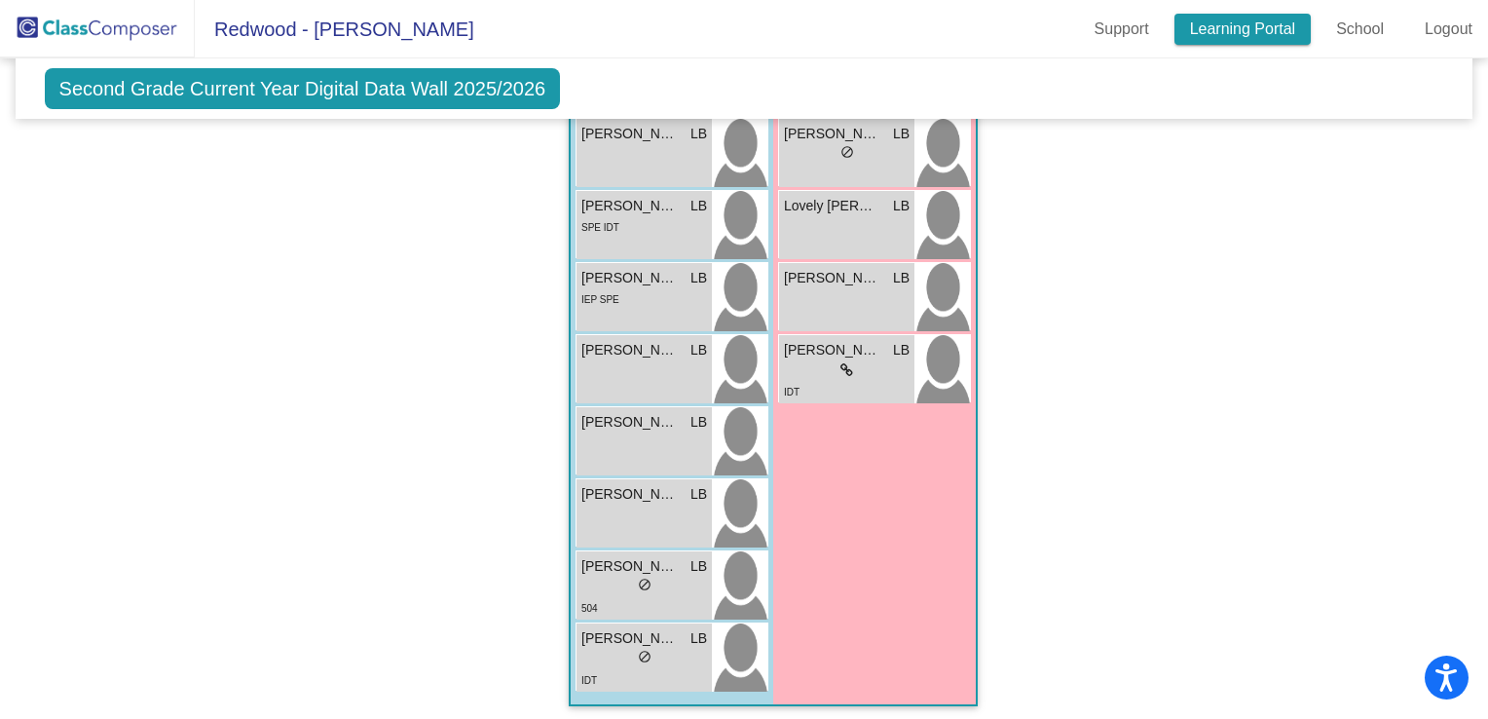
click at [1224, 25] on link "Learning Portal" at bounding box center [1243, 29] width 137 height 31
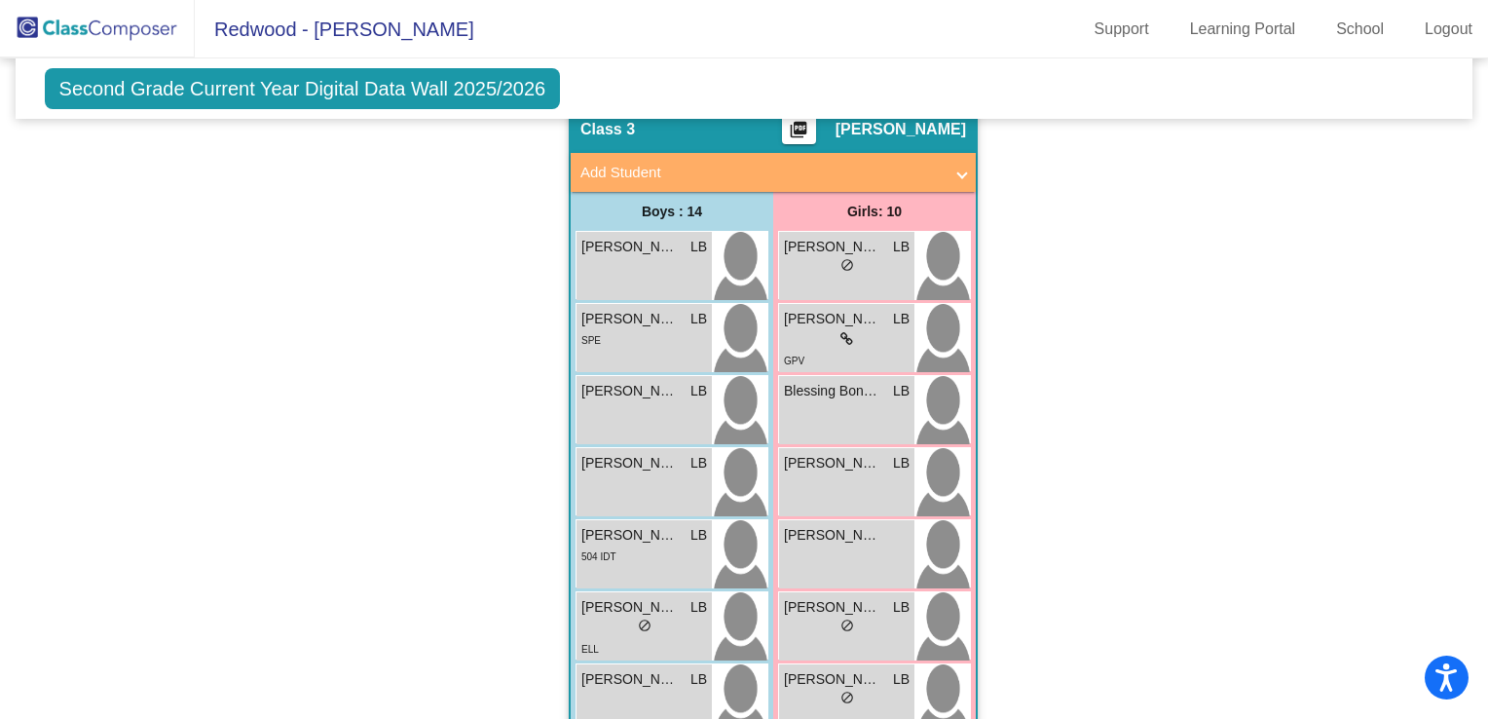
scroll to position [97, 0]
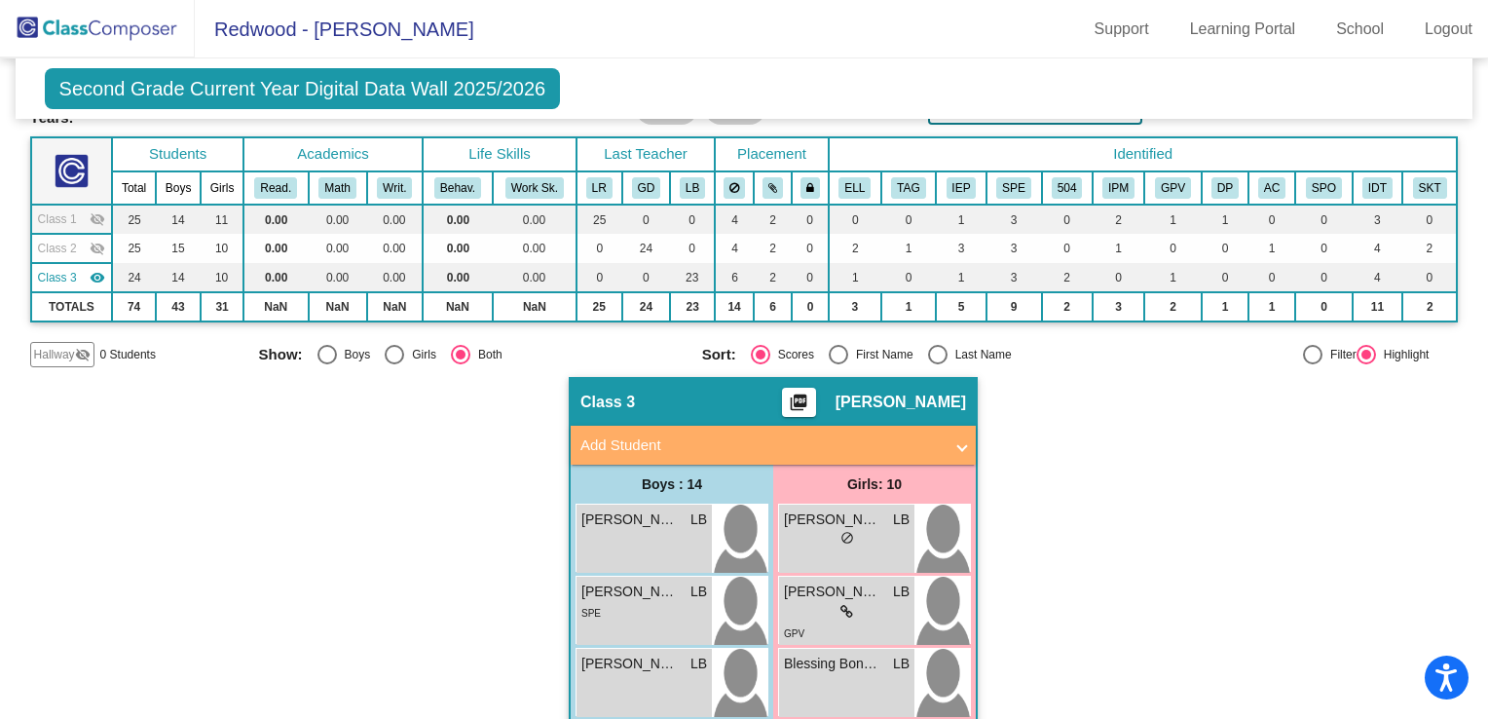
click at [729, 354] on span "Sort:" at bounding box center [719, 355] width 34 height 18
click at [1303, 348] on div at bounding box center [1312, 354] width 19 height 19
click at [1312, 364] on input "Filter" at bounding box center [1312, 364] width 1 height 1
radio input "true"
click at [1357, 352] on div at bounding box center [1366, 354] width 19 height 19
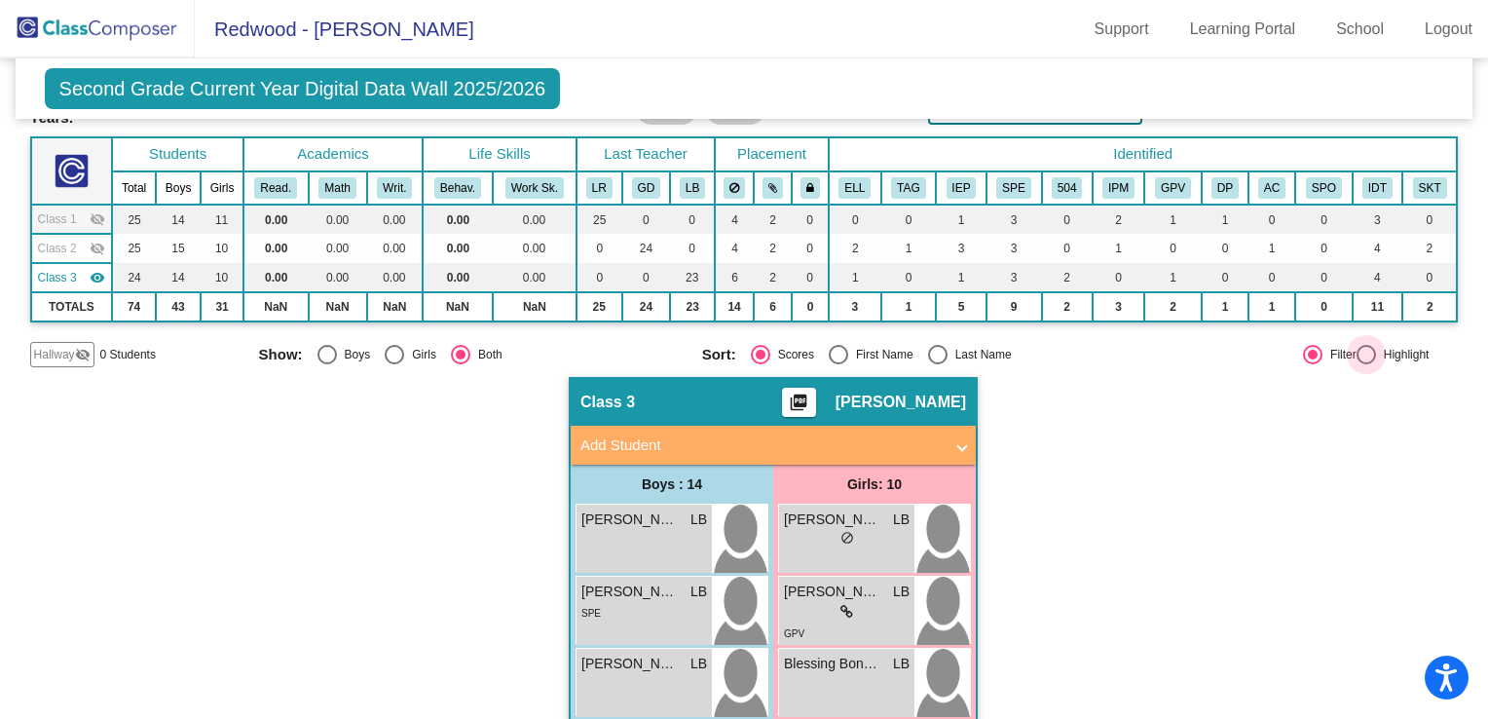
click at [1366, 364] on input "Highlight" at bounding box center [1366, 364] width 1 height 1
radio input "true"
click at [47, 273] on span "Class 3" at bounding box center [57, 278] width 39 height 18
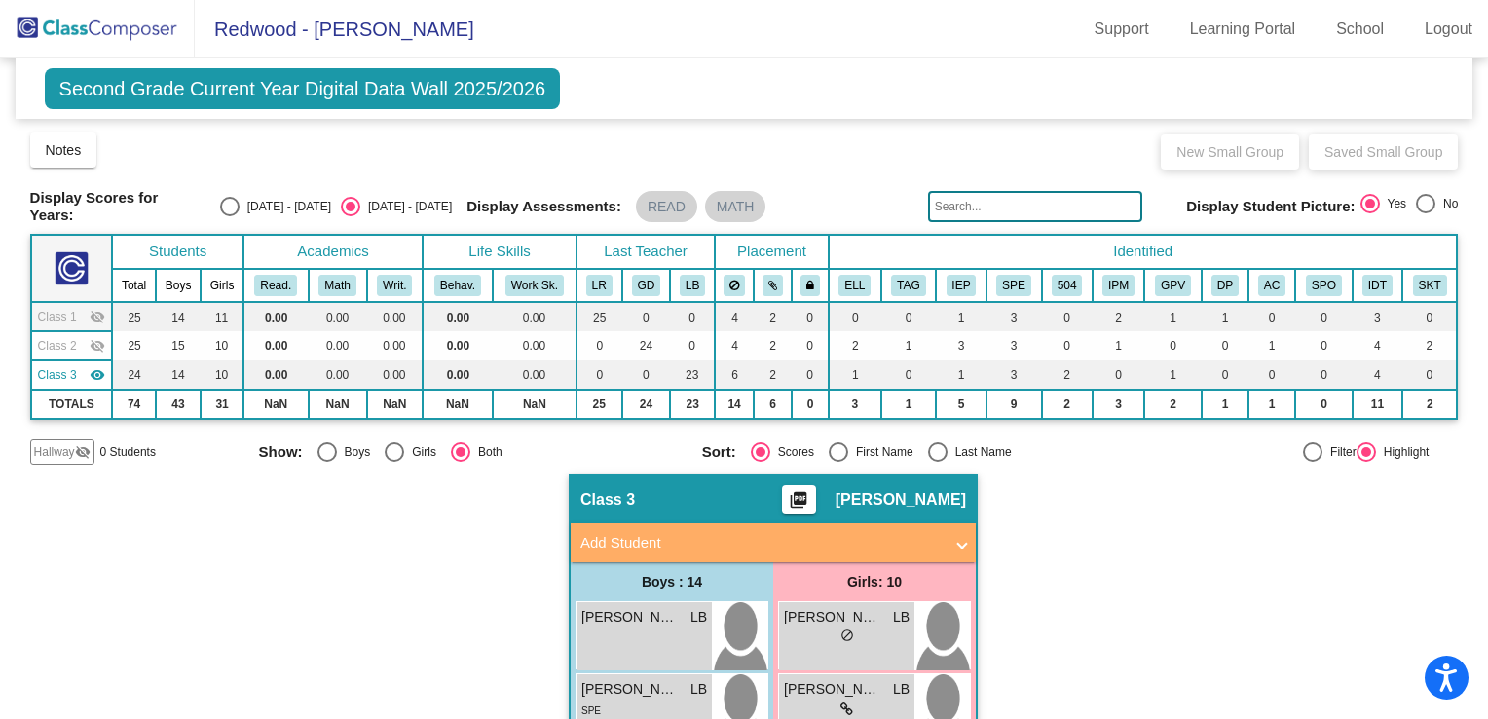
click at [47, 273] on th at bounding box center [72, 268] width 82 height 67
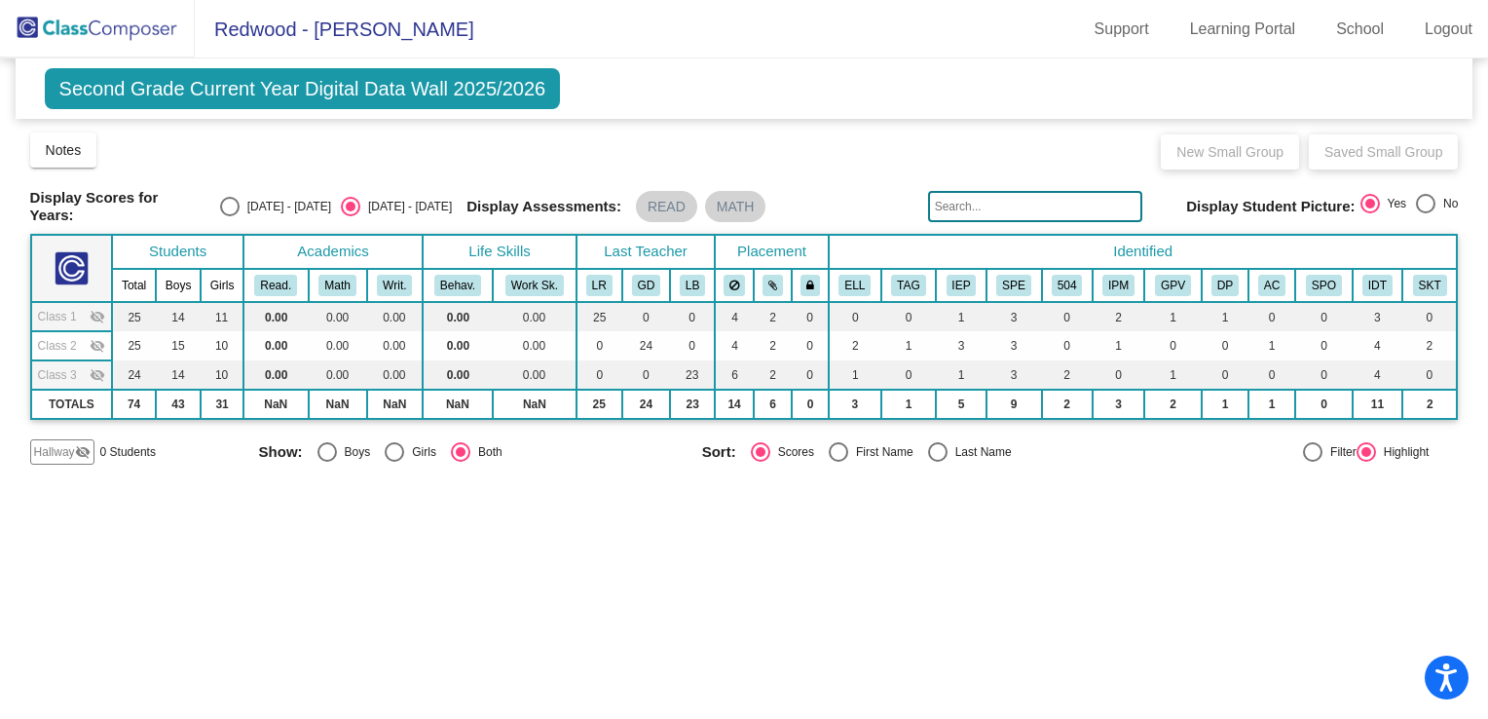
click at [98, 368] on mat-icon "visibility_off" at bounding box center [98, 375] width 16 height 16
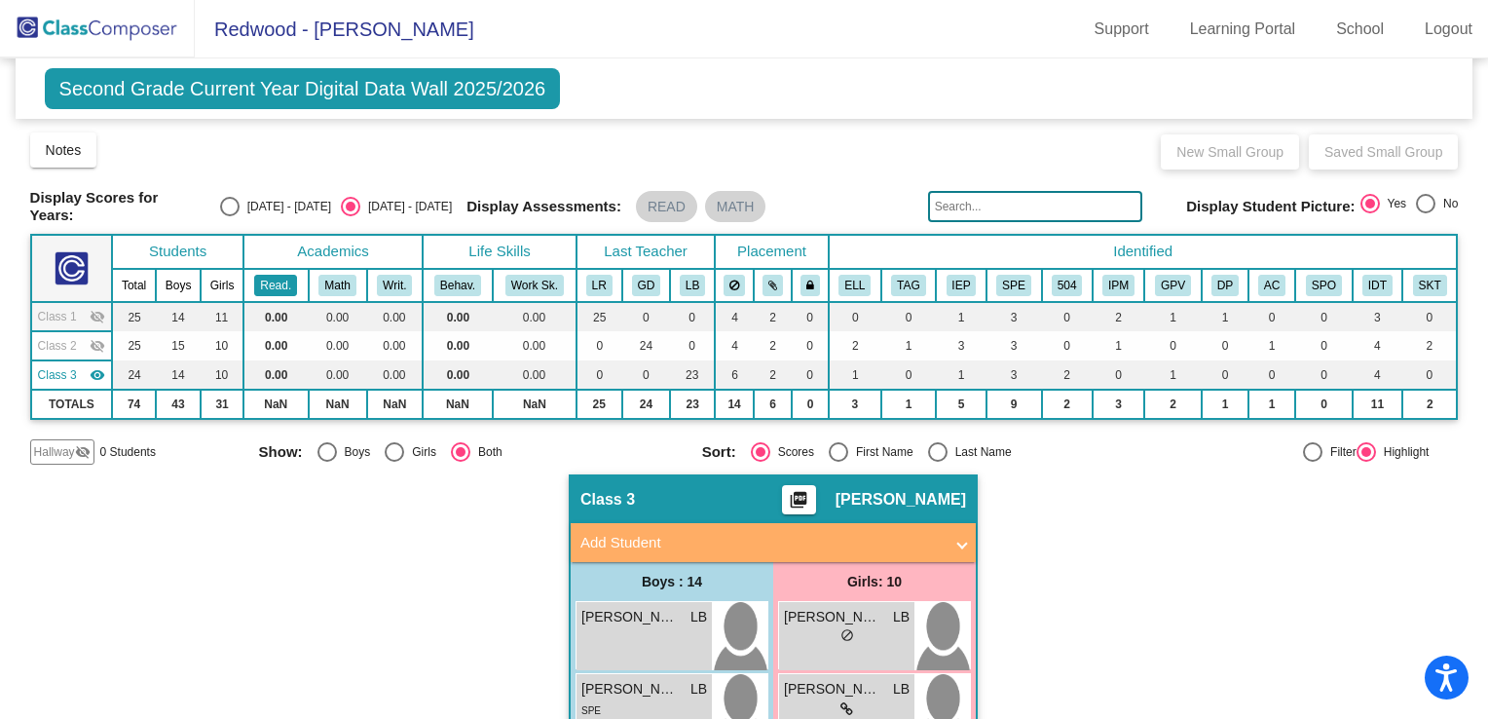
click at [277, 279] on button "Read." at bounding box center [275, 285] width 43 height 21
